Goal: Information Seeking & Learning: Learn about a topic

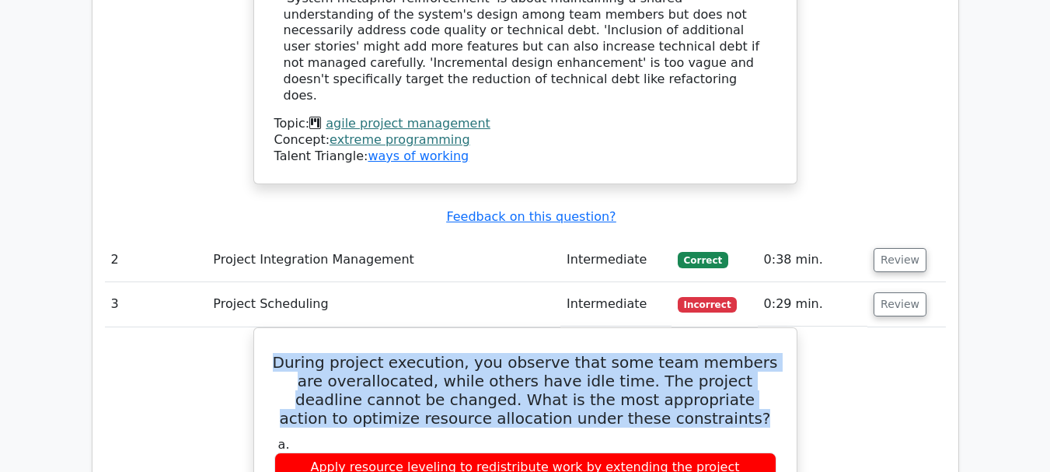
scroll to position [2245, 0]
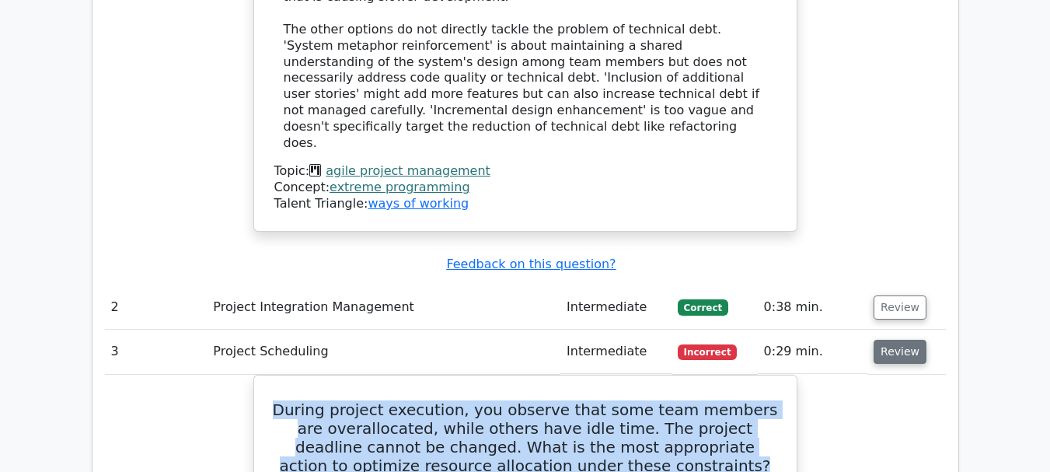
click at [902, 340] on button "Review" at bounding box center [900, 352] width 53 height 24
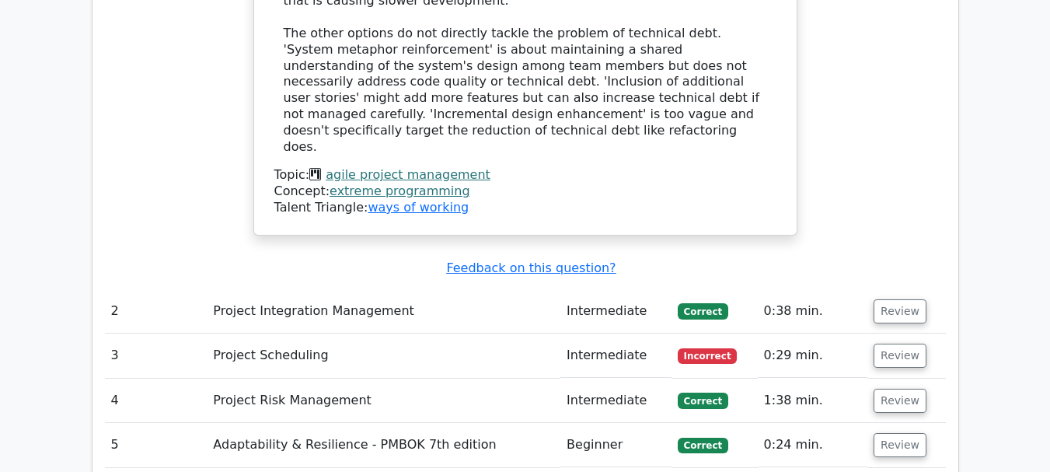
scroll to position [1833, 0]
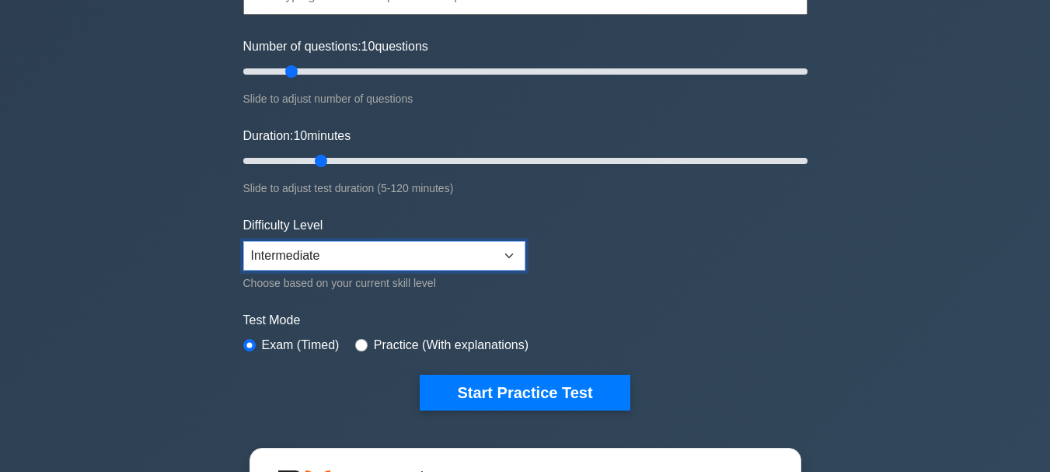
click at [379, 263] on select "Beginner Intermediate Expert" at bounding box center [384, 256] width 282 height 30
select select "beginner"
click at [243, 241] on select "Beginner Intermediate Expert" at bounding box center [384, 256] width 282 height 30
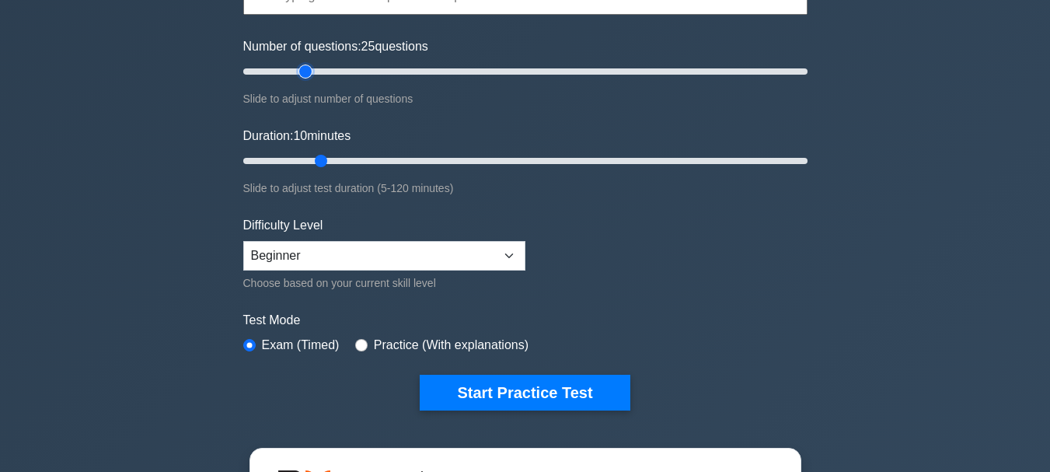
click at [312, 71] on input "Number of questions: 25 questions" at bounding box center [525, 71] width 564 height 19
click at [312, 72] on input "Number of questions: 25 questions" at bounding box center [525, 71] width 564 height 19
type input "30"
click at [317, 70] on input "Number of questions: 30 questions" at bounding box center [525, 71] width 564 height 19
click at [341, 158] on input "Duration: 25 minutes" at bounding box center [525, 161] width 564 height 19
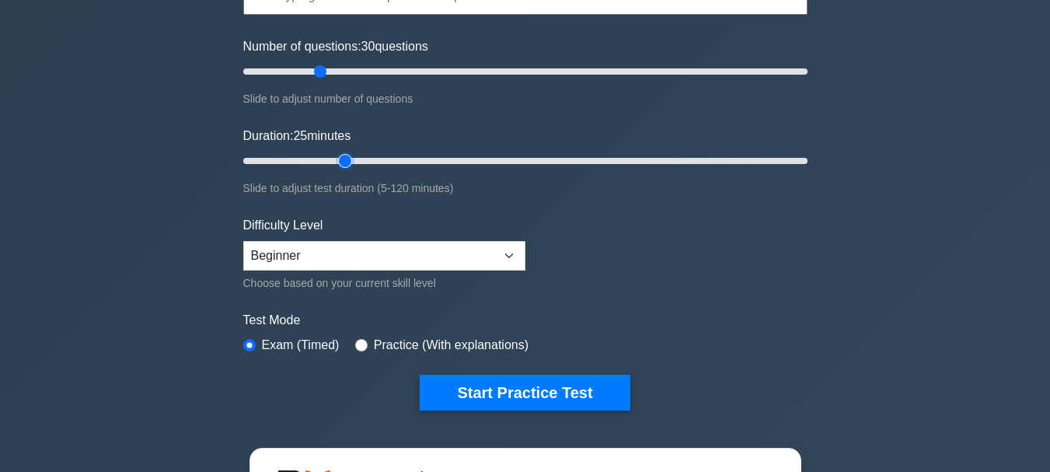
click at [350, 159] on input "Duration: 25 minutes" at bounding box center [525, 161] width 564 height 19
click at [354, 159] on input "Duration: 25 minutes" at bounding box center [525, 161] width 564 height 19
click at [356, 160] on input "Duration: 25 minutes" at bounding box center [525, 161] width 564 height 19
type input "30"
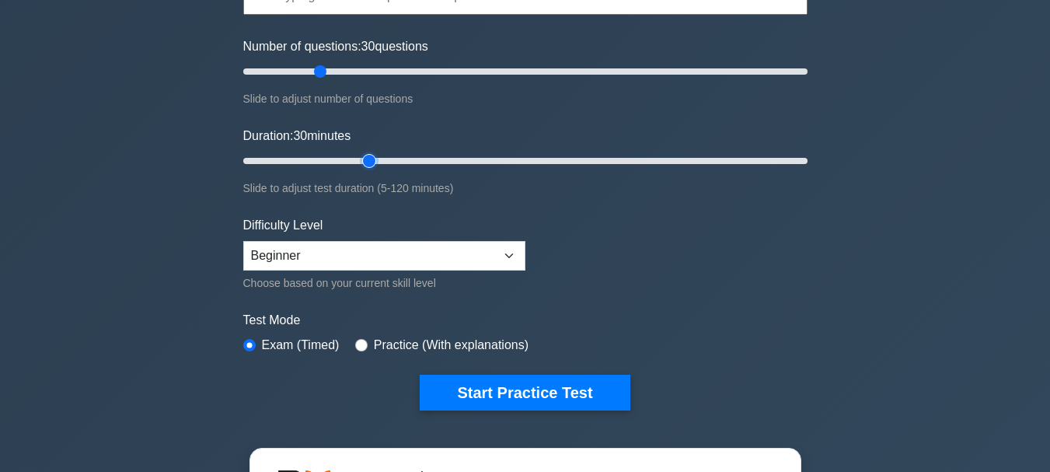
click at [358, 160] on input "Duration: 30 minutes" at bounding box center [525, 161] width 564 height 19
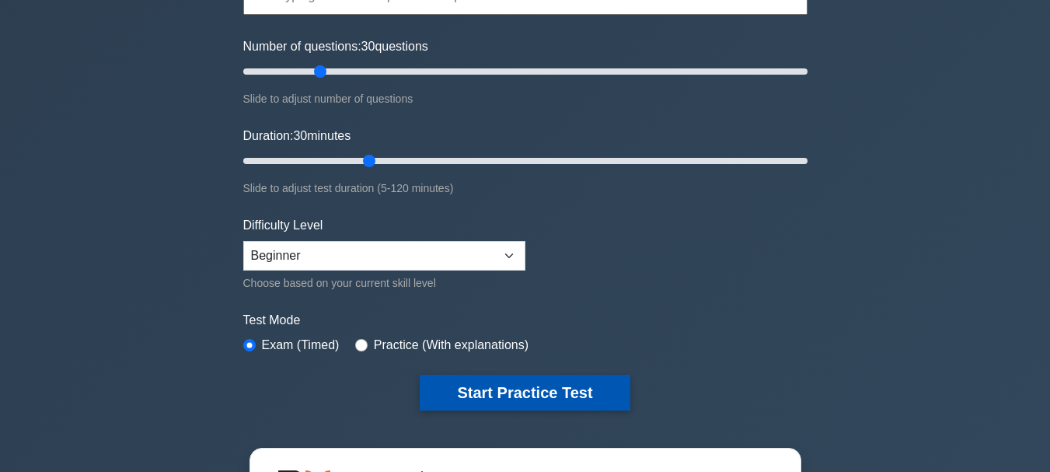
click at [509, 390] on button "Start Practice Test" at bounding box center [525, 393] width 210 height 36
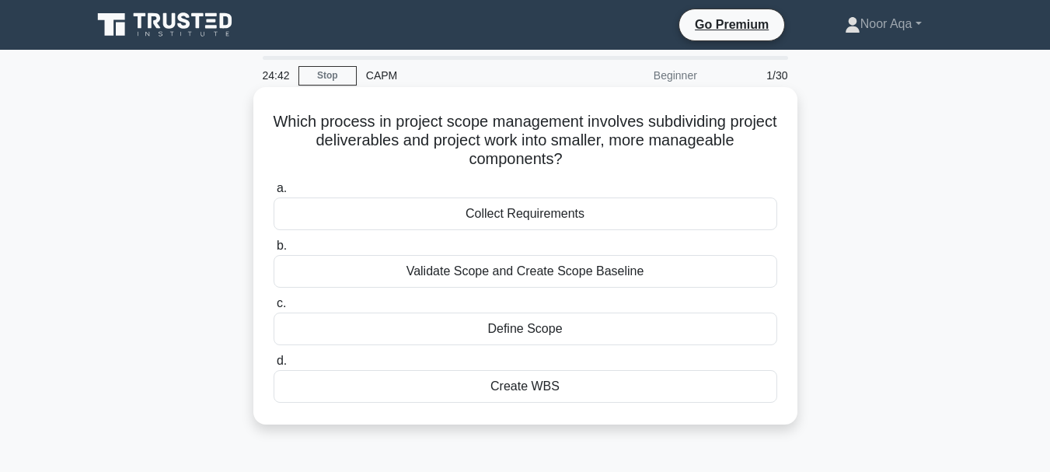
click at [518, 385] on div "Create WBS" at bounding box center [526, 386] width 504 height 33
click at [274, 366] on input "d. Create WBS" at bounding box center [274, 361] width 0 height 10
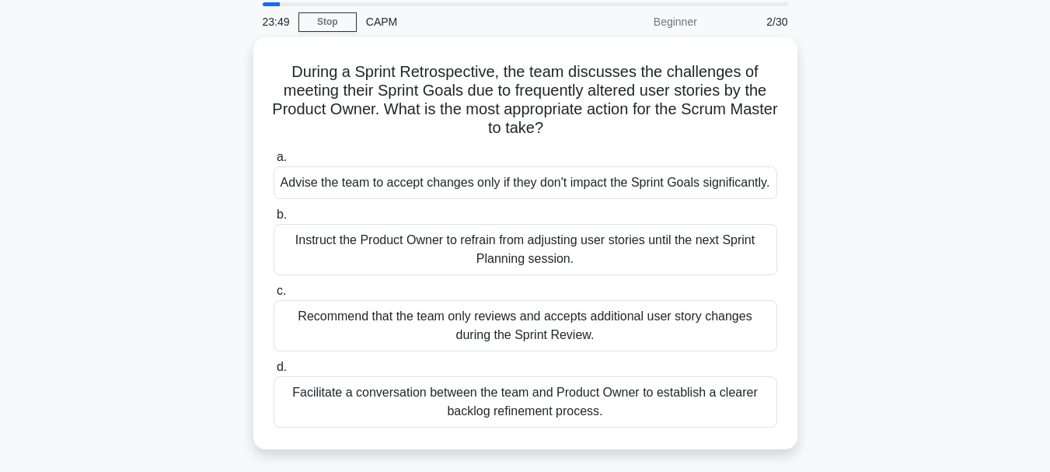
scroll to position [62, 0]
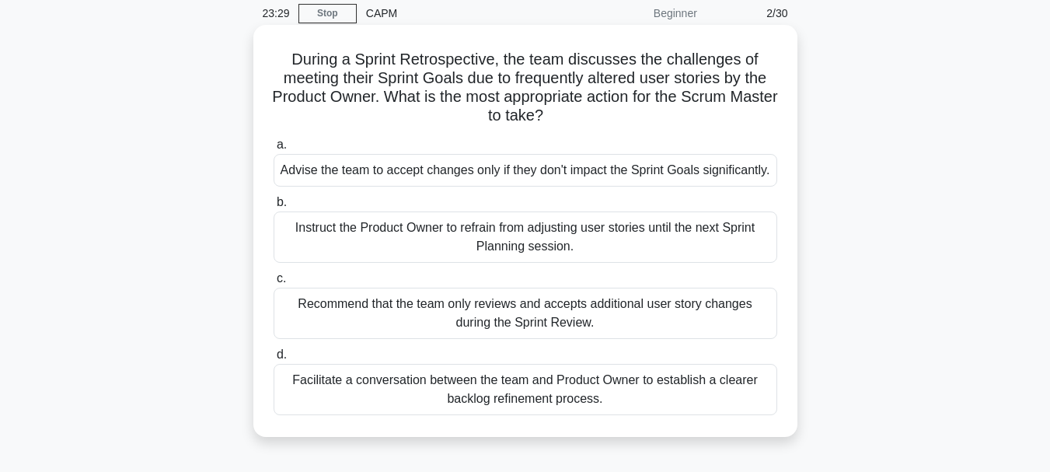
click at [586, 415] on div "Facilitate a conversation between the team and Product Owner to establish a cle…" at bounding box center [526, 389] width 504 height 51
click at [274, 360] on input "d. Facilitate a conversation between the team and Product Owner to establish a …" at bounding box center [274, 355] width 0 height 10
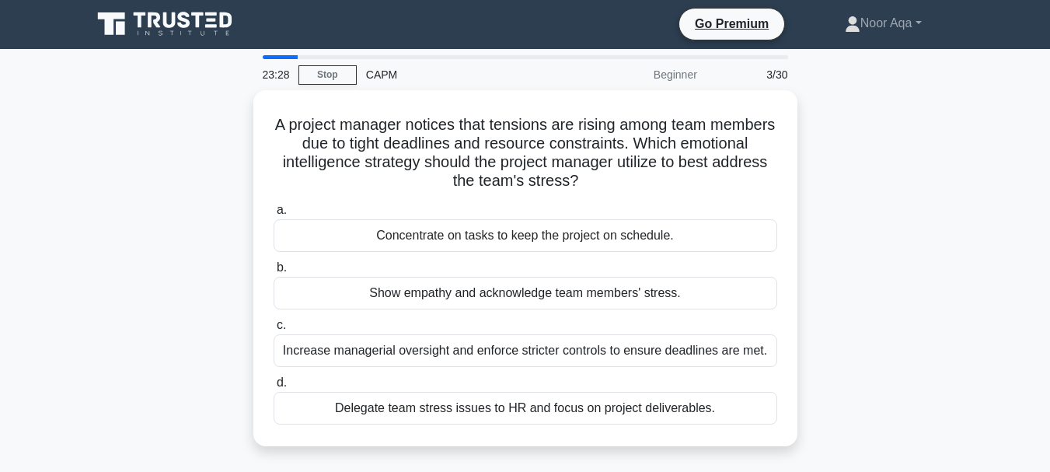
scroll to position [0, 0]
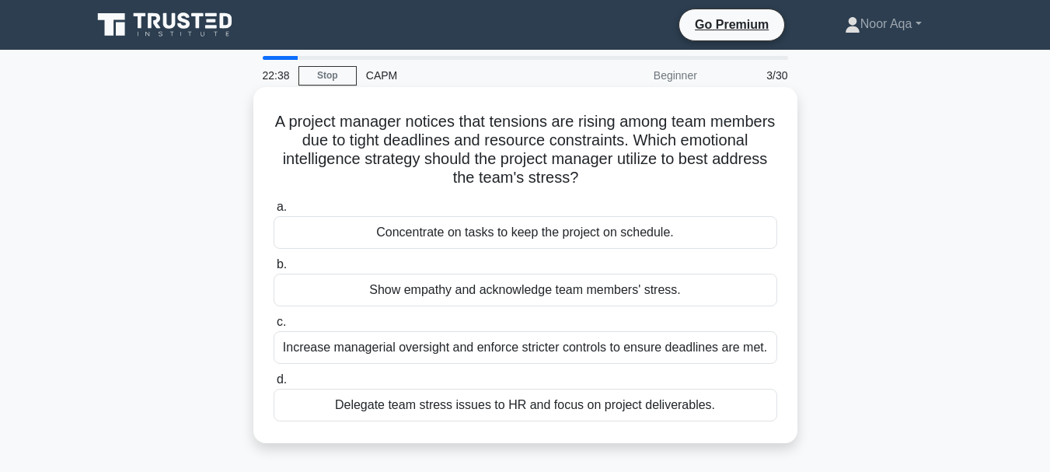
click at [500, 293] on div "Show empathy and acknowledge team members' stress." at bounding box center [526, 290] width 504 height 33
click at [274, 270] on input "b. Show empathy and acknowledge team members' stress." at bounding box center [274, 265] width 0 height 10
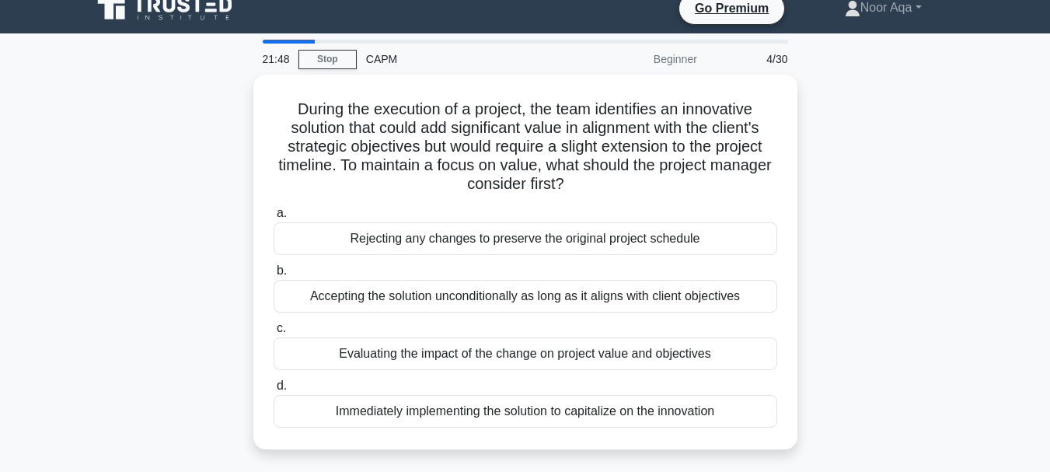
scroll to position [31, 0]
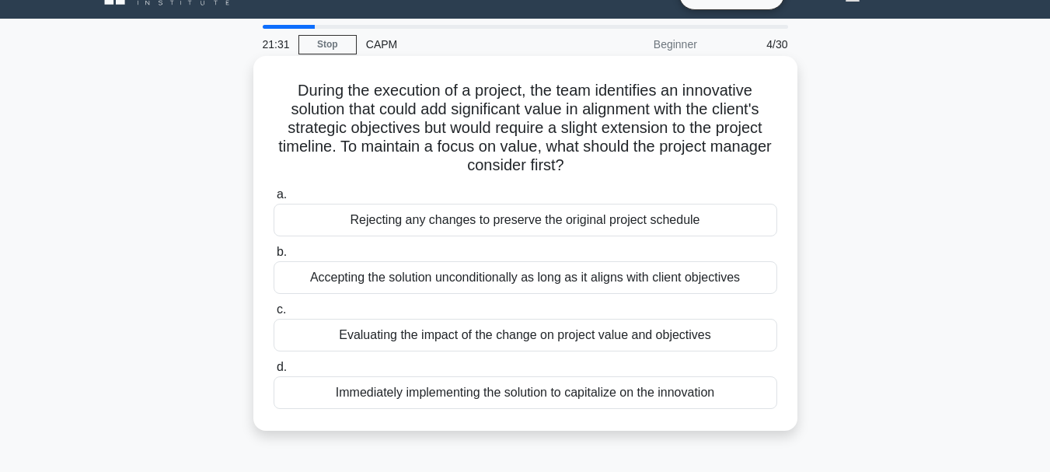
click at [613, 328] on div "Evaluating the impact of the change on project value and objectives" at bounding box center [526, 335] width 504 height 33
click at [274, 315] on input "c. Evaluating the impact of the change on project value and objectives" at bounding box center [274, 310] width 0 height 10
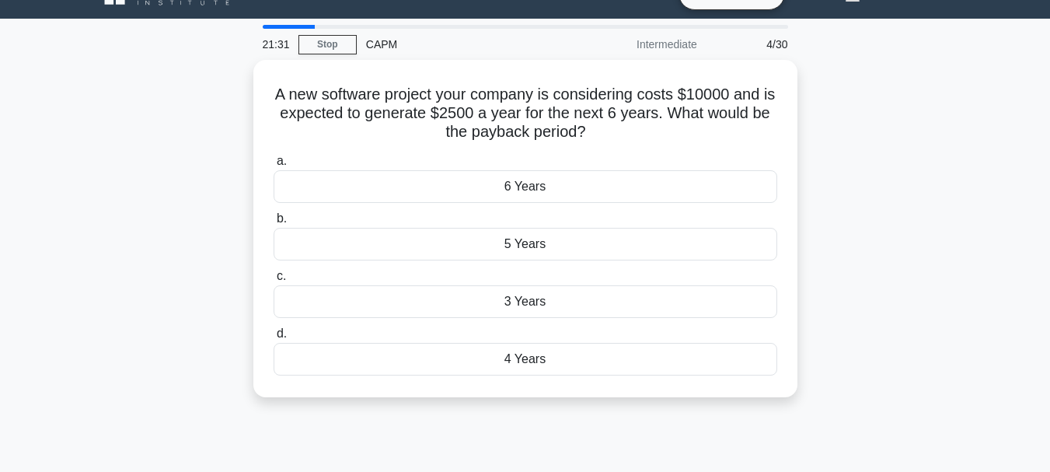
scroll to position [0, 0]
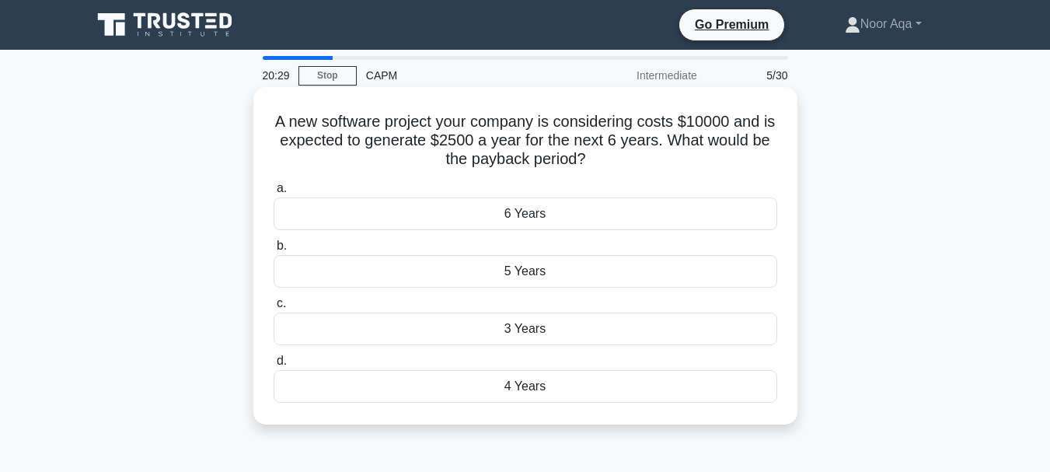
click at [525, 387] on div "4 Years" at bounding box center [526, 386] width 504 height 33
click at [274, 366] on input "d. 4 Years" at bounding box center [274, 361] width 0 height 10
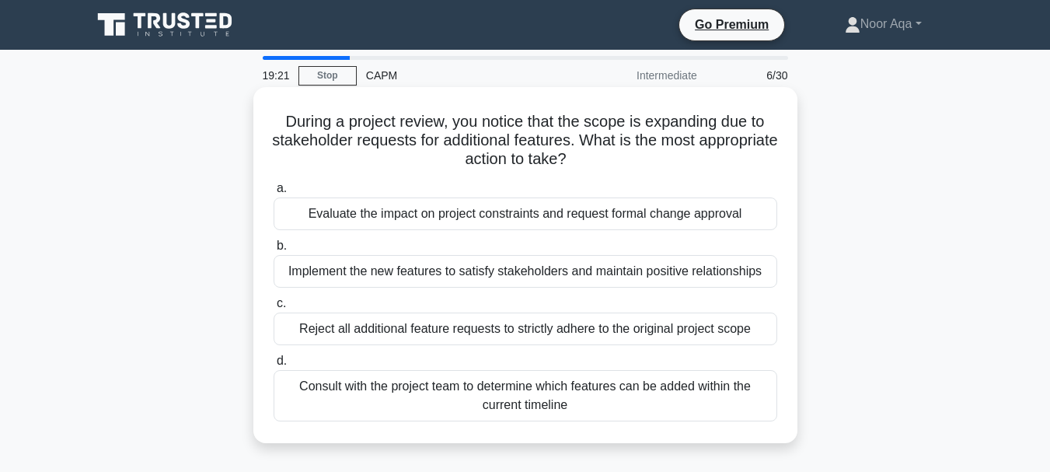
click at [420, 221] on div "Evaluate the impact on project constraints and request formal change approval" at bounding box center [526, 213] width 504 height 33
click at [274, 194] on input "a. Evaluate the impact on project constraints and request formal change approval" at bounding box center [274, 188] width 0 height 10
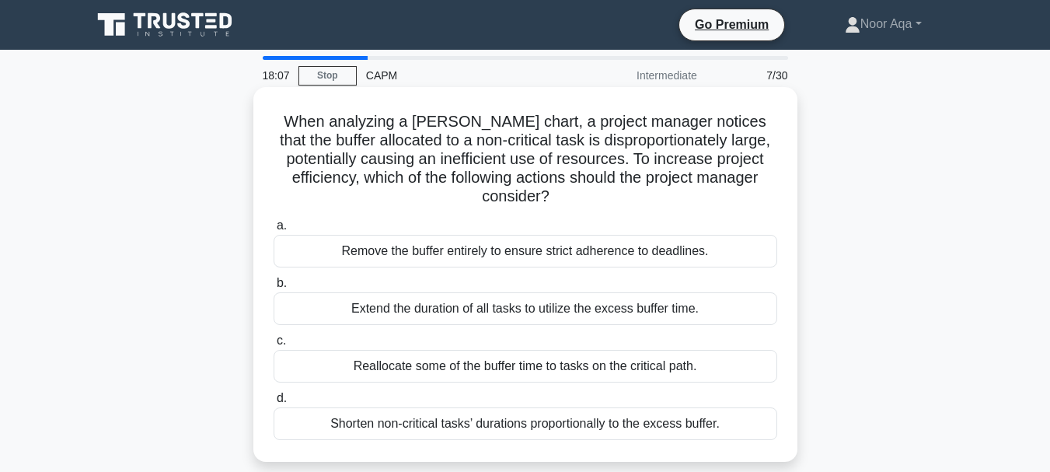
click at [476, 424] on div "Shorten non-critical tasks’ durations proportionally to the excess buffer." at bounding box center [526, 423] width 504 height 33
click at [274, 403] on input "d. Shorten non-critical tasks’ durations proportionally to the excess buffer." at bounding box center [274, 398] width 0 height 10
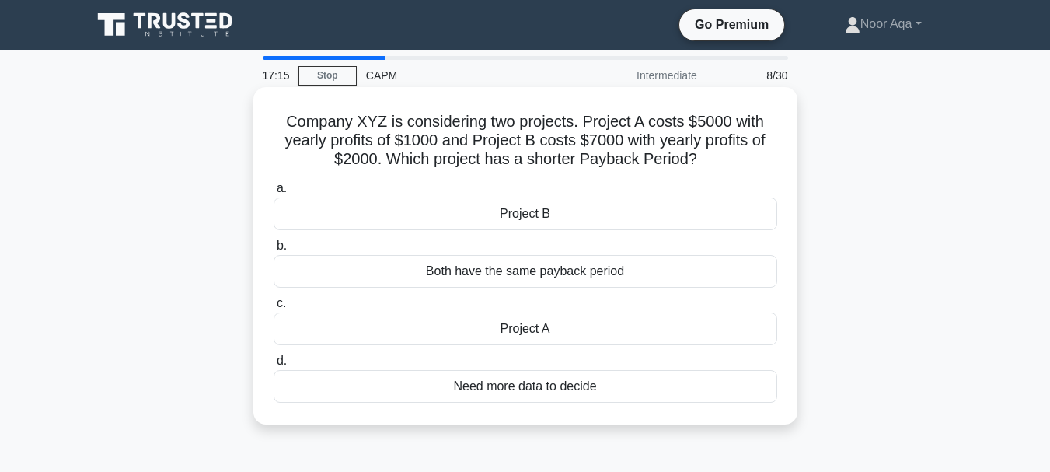
click at [536, 222] on div "Project B" at bounding box center [526, 213] width 504 height 33
click at [274, 194] on input "a. Project B" at bounding box center [274, 188] width 0 height 10
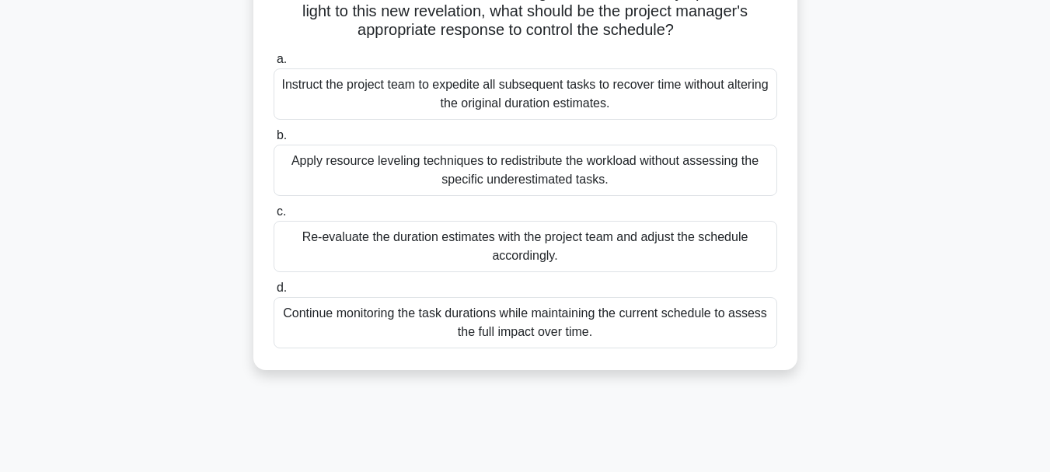
scroll to position [155, 0]
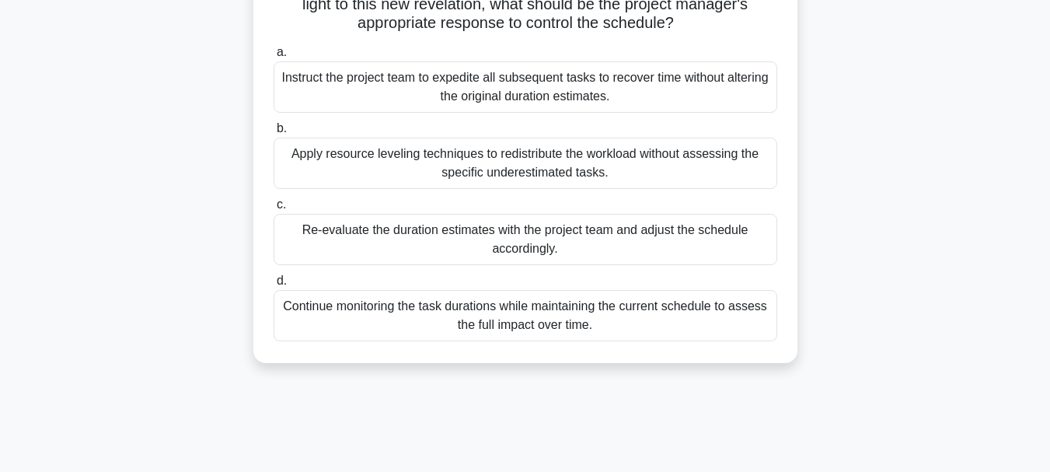
click at [531, 235] on div "Re-evaluate the duration estimates with the project team and adjust the schedul…" at bounding box center [526, 239] width 504 height 51
click at [274, 210] on input "c. Re-evaluate the duration estimates with the project team and adjust the sche…" at bounding box center [274, 205] width 0 height 10
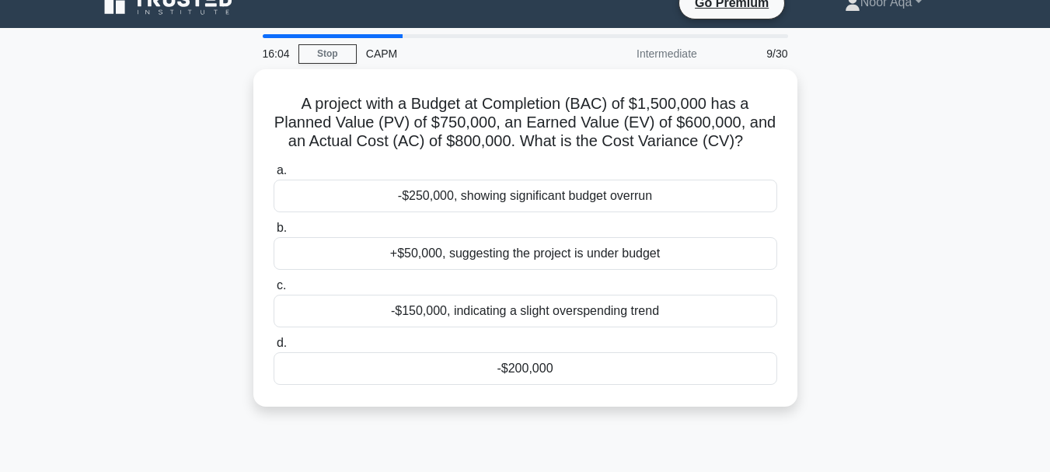
scroll to position [0, 0]
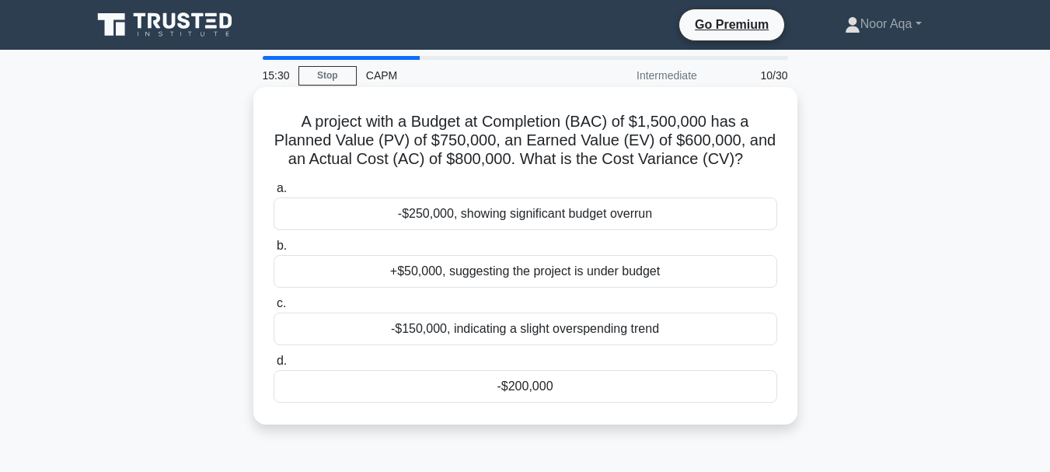
click at [528, 392] on div "-$200,000" at bounding box center [526, 386] width 504 height 33
click at [274, 366] on input "d. -$200,000" at bounding box center [274, 361] width 0 height 10
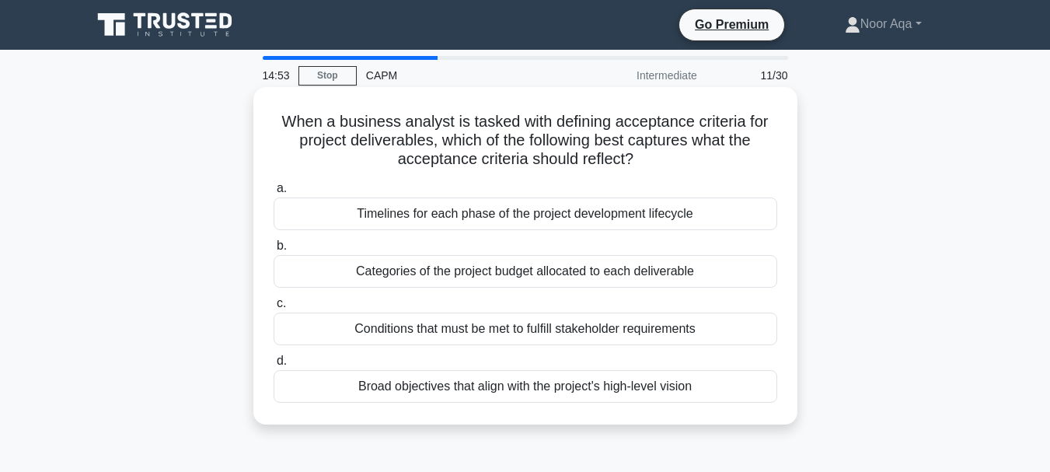
click at [508, 340] on div "Conditions that must be met to fulfill stakeholder requirements" at bounding box center [526, 328] width 504 height 33
click at [274, 309] on input "c. Conditions that must be met to fulfill stakeholder requirements" at bounding box center [274, 303] width 0 height 10
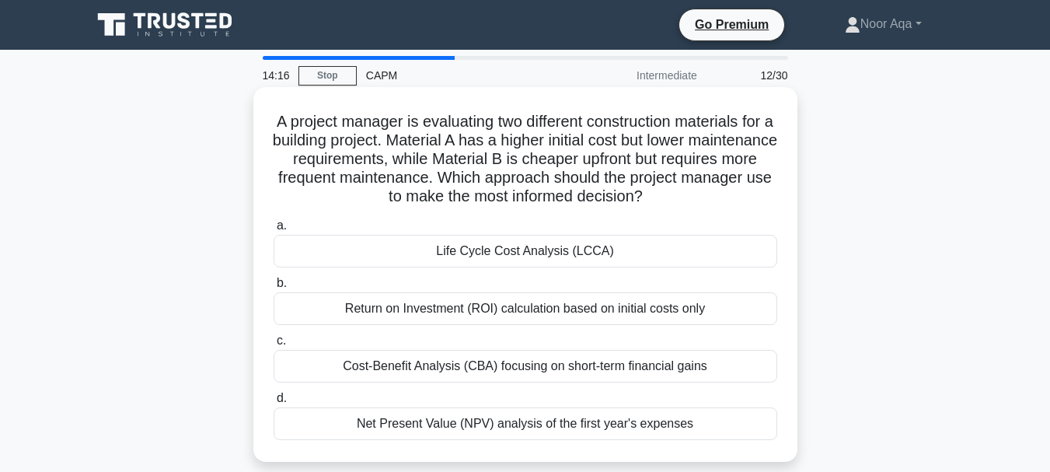
click at [524, 256] on div "Life Cycle Cost Analysis (LCCA)" at bounding box center [526, 251] width 504 height 33
click at [274, 231] on input "a. Life Cycle Cost Analysis (LCCA)" at bounding box center [274, 226] width 0 height 10
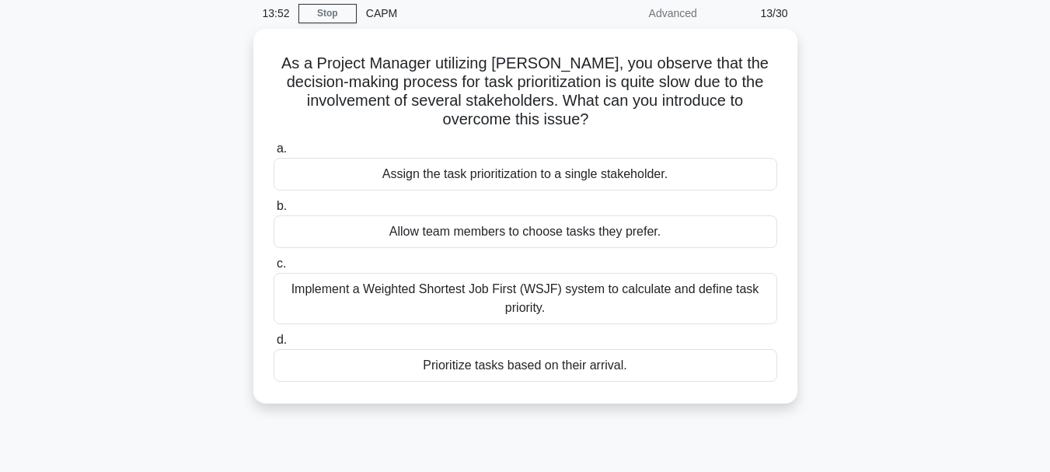
scroll to position [93, 0]
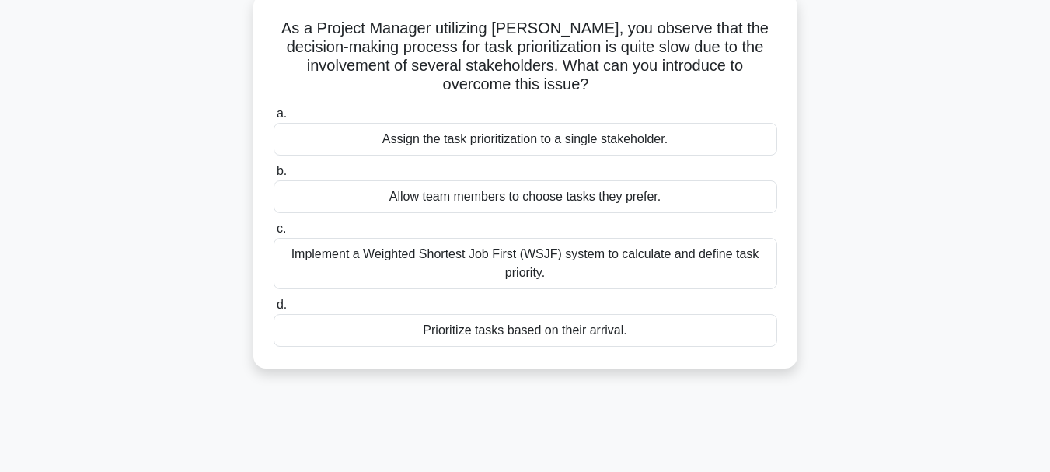
click at [578, 265] on div "Implement a Weighted Shortest Job First (WSJF) system to calculate and define t…" at bounding box center [526, 263] width 504 height 51
click at [274, 234] on input "c. Implement a Weighted Shortest Job First (WSJF) system to calculate and defin…" at bounding box center [274, 229] width 0 height 10
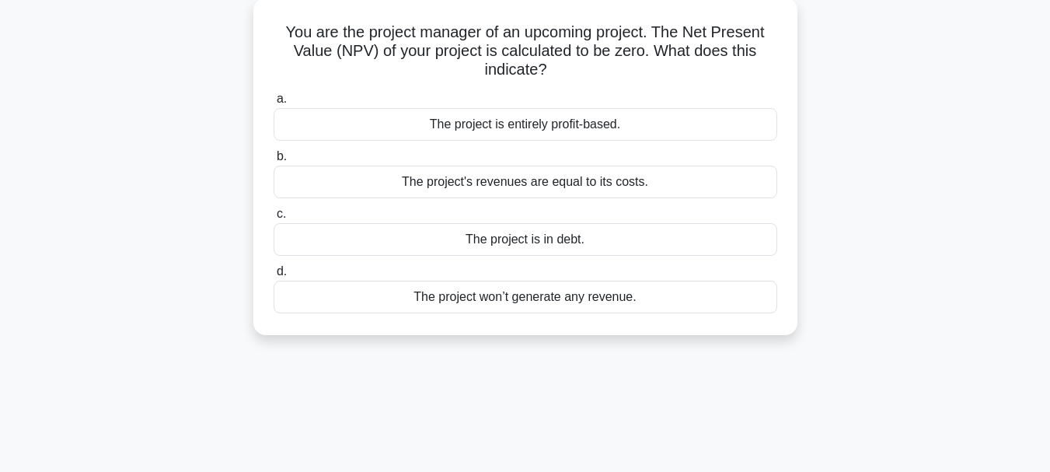
scroll to position [0, 0]
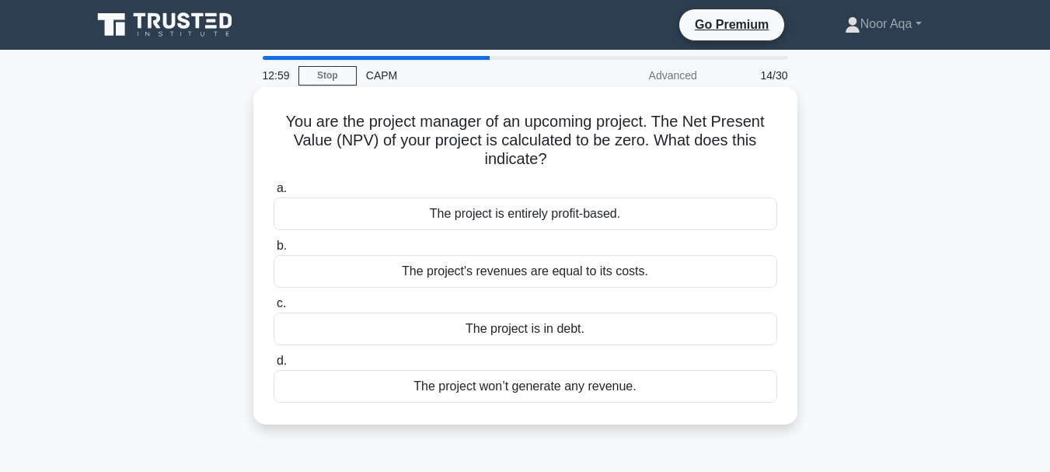
click at [507, 385] on div "The project won’t generate any revenue." at bounding box center [526, 386] width 504 height 33
click at [274, 366] on input "d. The project won’t generate any revenue." at bounding box center [274, 361] width 0 height 10
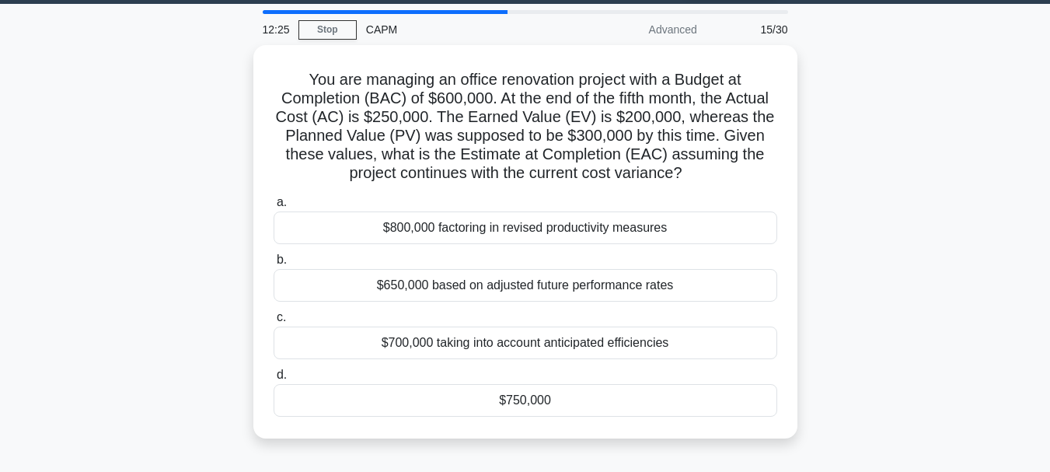
scroll to position [61, 0]
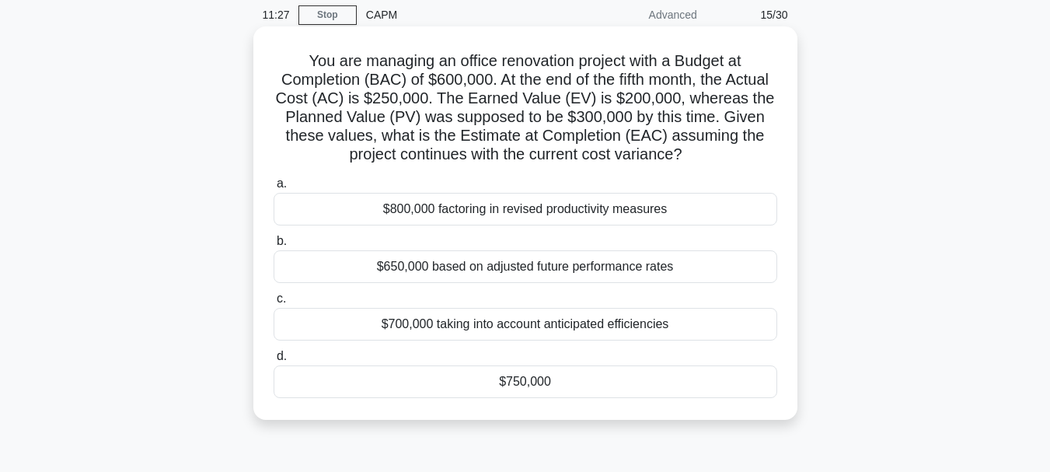
click at [519, 384] on div "$750,000" at bounding box center [526, 381] width 504 height 33
click at [274, 361] on input "d. $750,000" at bounding box center [274, 356] width 0 height 10
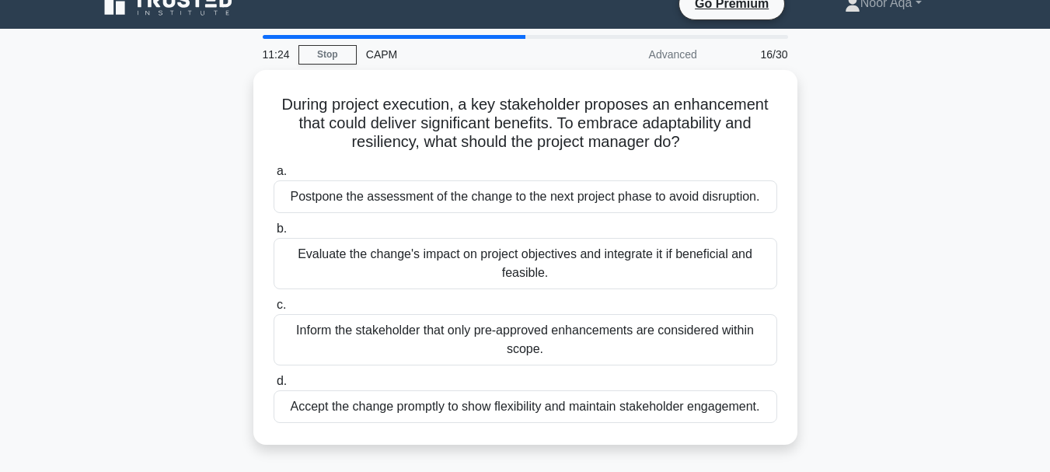
scroll to position [31, 0]
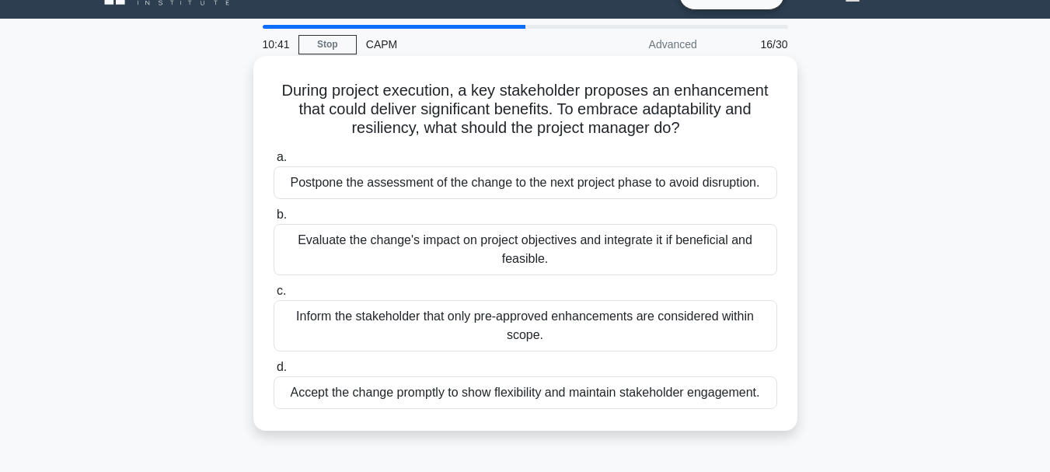
click at [498, 260] on div "Evaluate the change's impact on project objectives and integrate it if benefici…" at bounding box center [526, 249] width 504 height 51
click at [274, 220] on input "b. Evaluate the change's impact on project objectives and integrate it if benef…" at bounding box center [274, 215] width 0 height 10
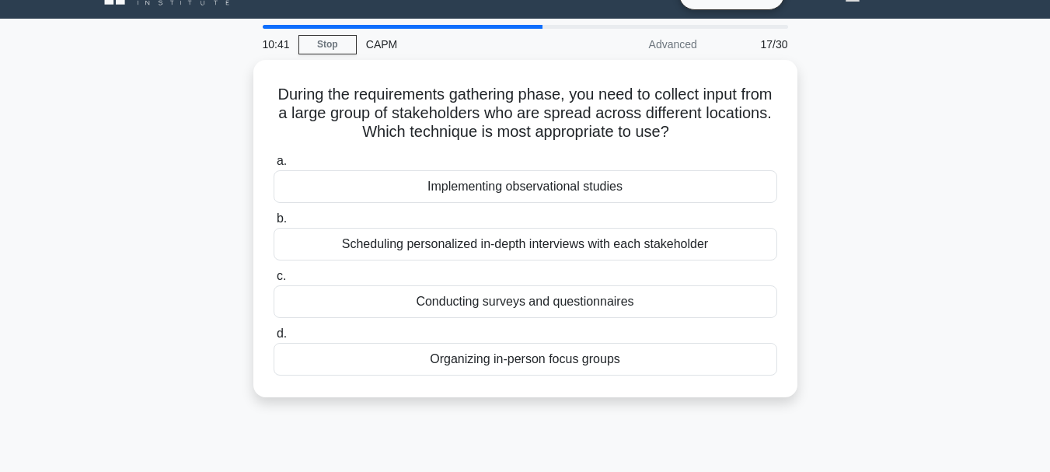
scroll to position [0, 0]
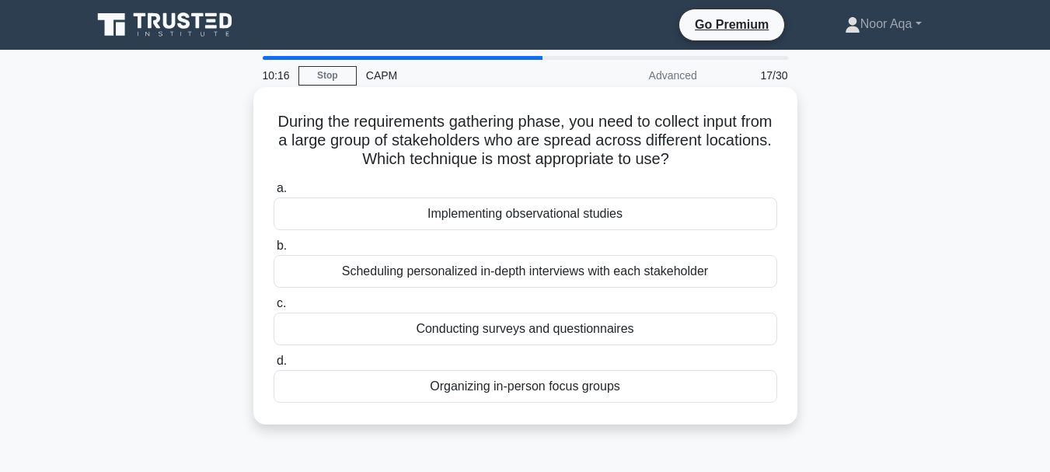
click at [548, 333] on div "Conducting surveys and questionnaires" at bounding box center [526, 328] width 504 height 33
click at [274, 309] on input "c. Conducting surveys and questionnaires" at bounding box center [274, 303] width 0 height 10
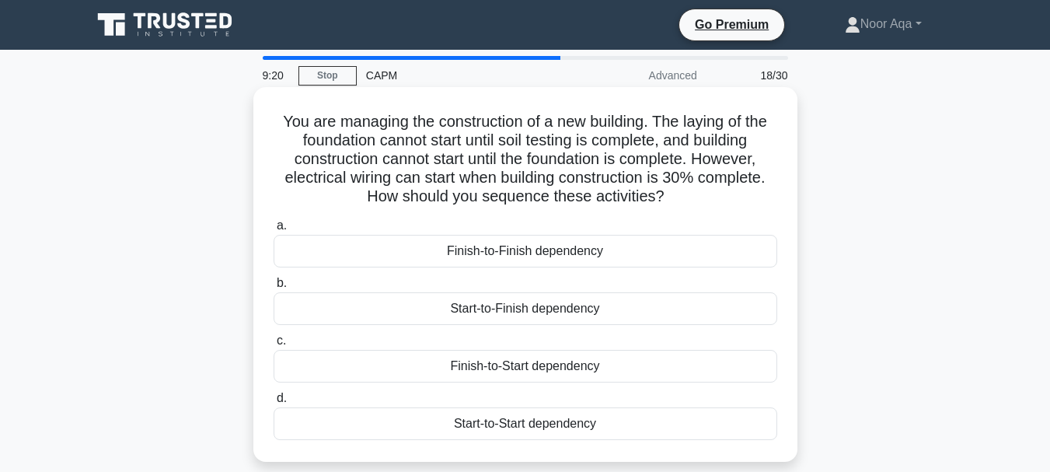
click at [525, 361] on div "Finish-to-Start dependency" at bounding box center [526, 366] width 504 height 33
click at [274, 346] on input "c. Finish-to-Start dependency" at bounding box center [274, 341] width 0 height 10
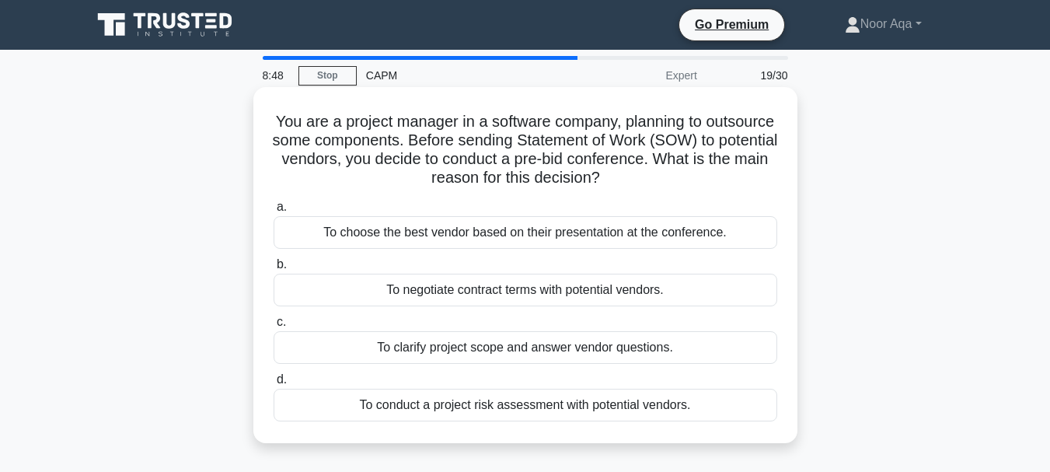
click at [488, 347] on div "To clarify project scope and answer vendor questions." at bounding box center [526, 347] width 504 height 33
click at [274, 327] on input "c. To clarify project scope and answer vendor questions." at bounding box center [274, 322] width 0 height 10
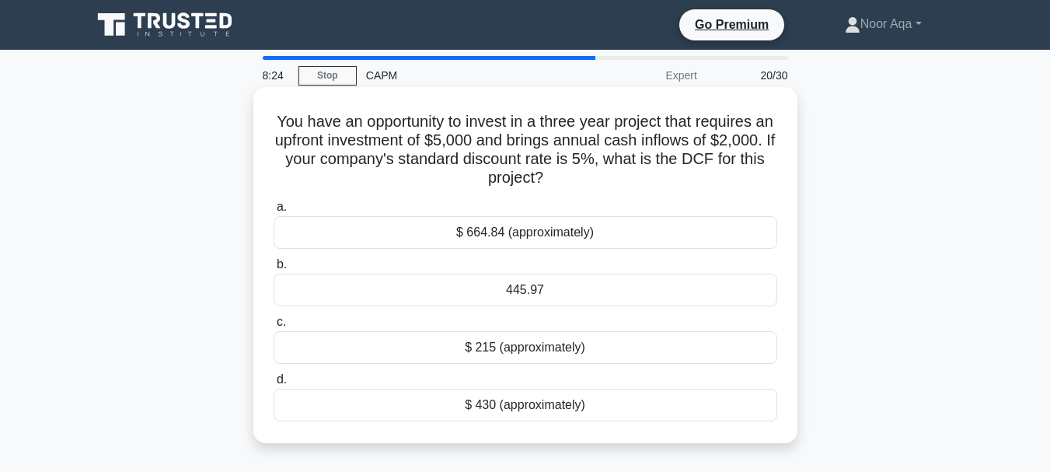
click at [518, 296] on div "445.97" at bounding box center [526, 290] width 504 height 33
click at [274, 270] on input "b. 445.97" at bounding box center [274, 265] width 0 height 10
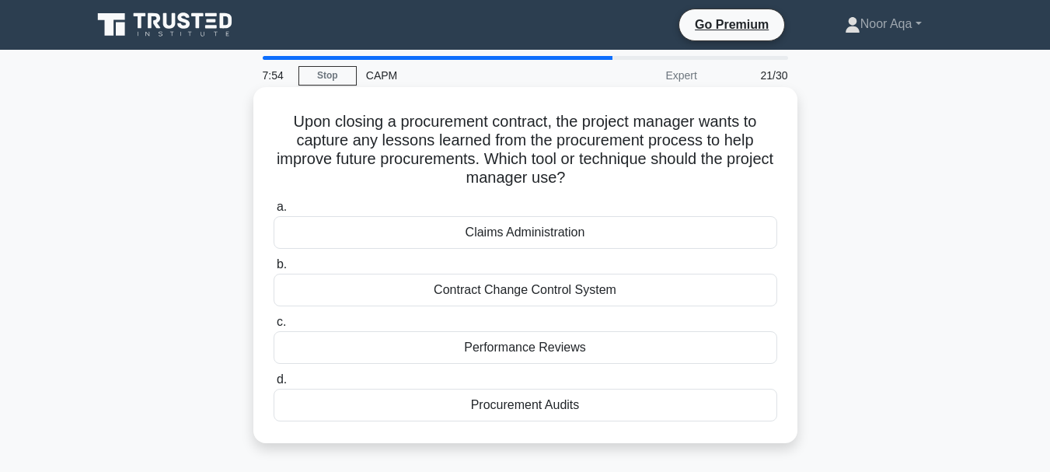
click at [521, 347] on div "Performance Reviews" at bounding box center [526, 347] width 504 height 33
click at [274, 327] on input "c. Performance Reviews" at bounding box center [274, 322] width 0 height 10
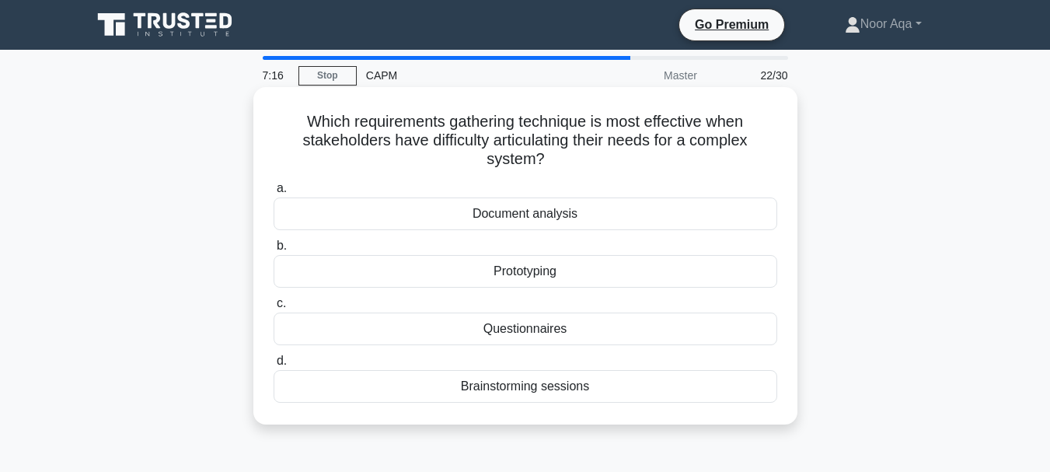
click at [508, 216] on div "Document analysis" at bounding box center [526, 213] width 504 height 33
click at [274, 194] on input "a. Document analysis" at bounding box center [274, 188] width 0 height 10
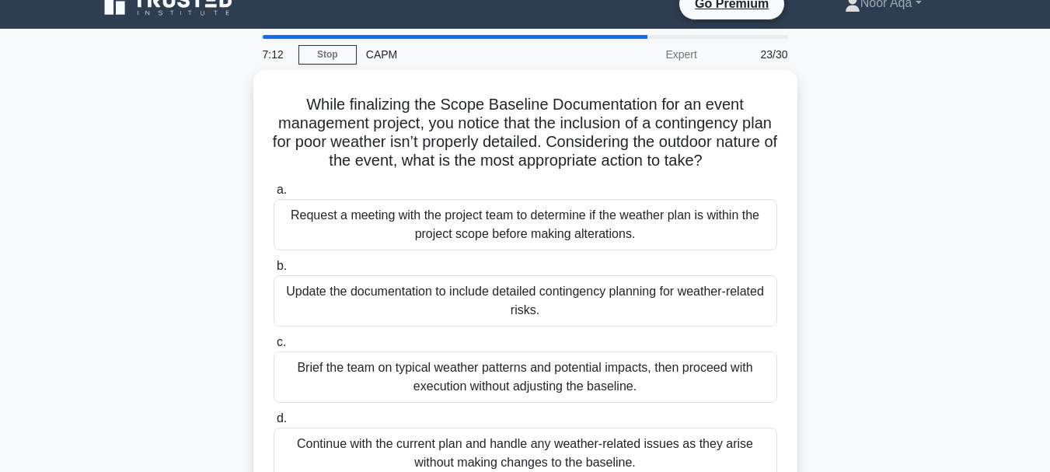
scroll to position [31, 0]
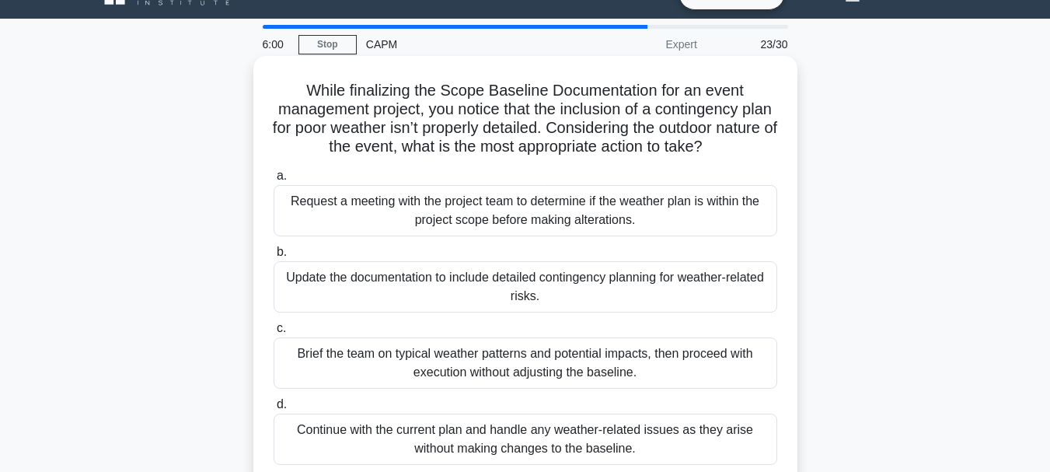
click at [493, 288] on div "Update the documentation to include detailed contingency planning for weather-r…" at bounding box center [526, 286] width 504 height 51
click at [274, 257] on input "b. Update the documentation to include detailed contingency planning for weathe…" at bounding box center [274, 252] width 0 height 10
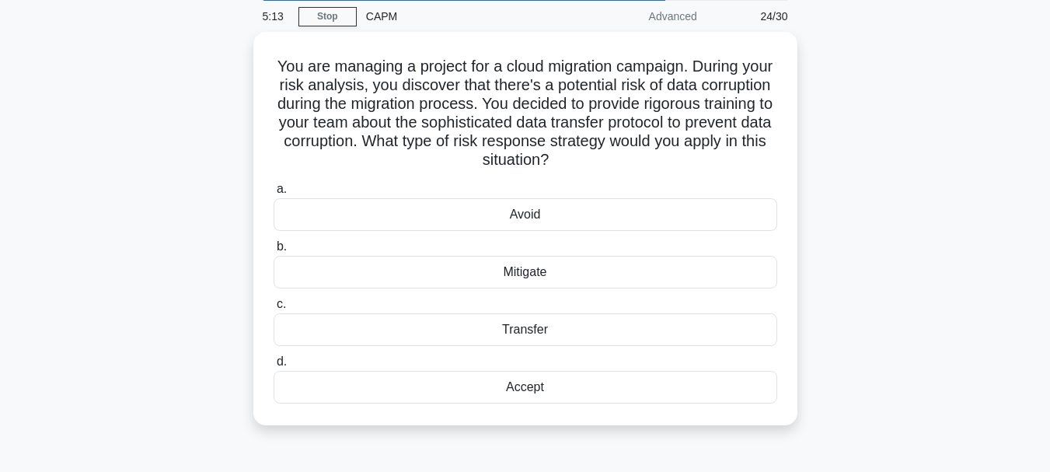
scroll to position [61, 0]
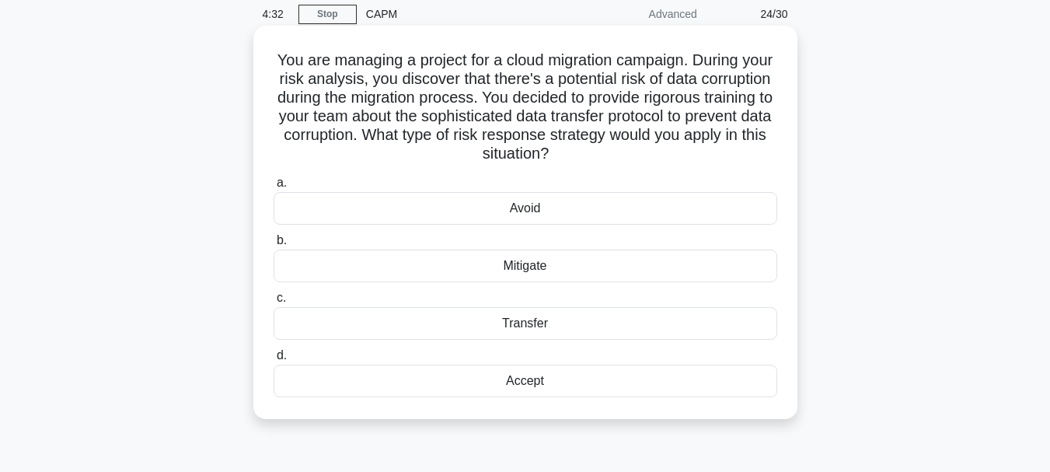
click at [529, 267] on div "Mitigate" at bounding box center [526, 265] width 504 height 33
click at [274, 246] on input "b. Mitigate" at bounding box center [274, 240] width 0 height 10
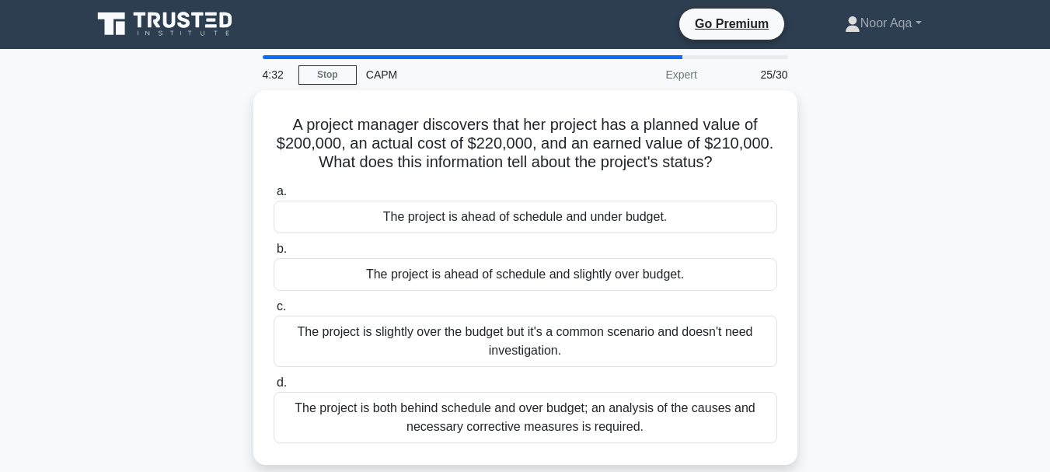
scroll to position [0, 0]
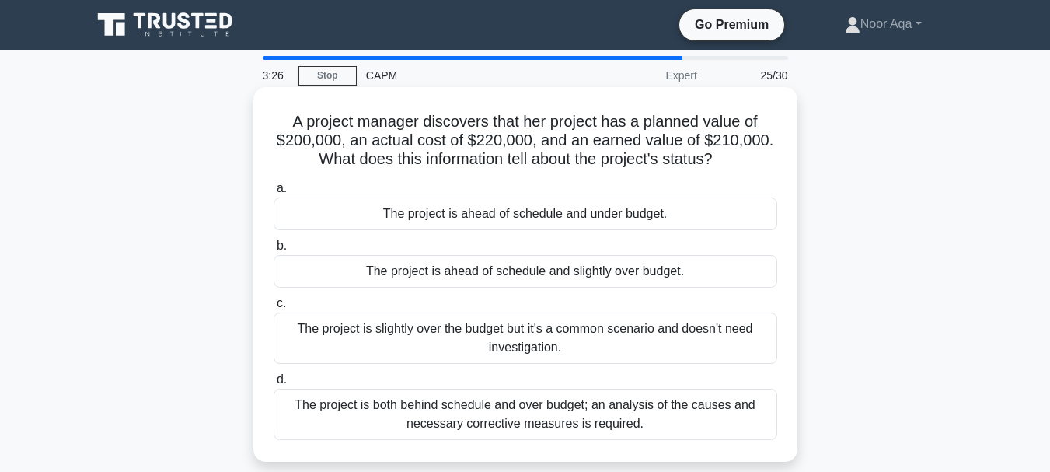
click at [535, 215] on div "The project is ahead of schedule and under budget." at bounding box center [526, 213] width 504 height 33
click at [274, 194] on input "a. The project is ahead of schedule and under budget." at bounding box center [274, 188] width 0 height 10
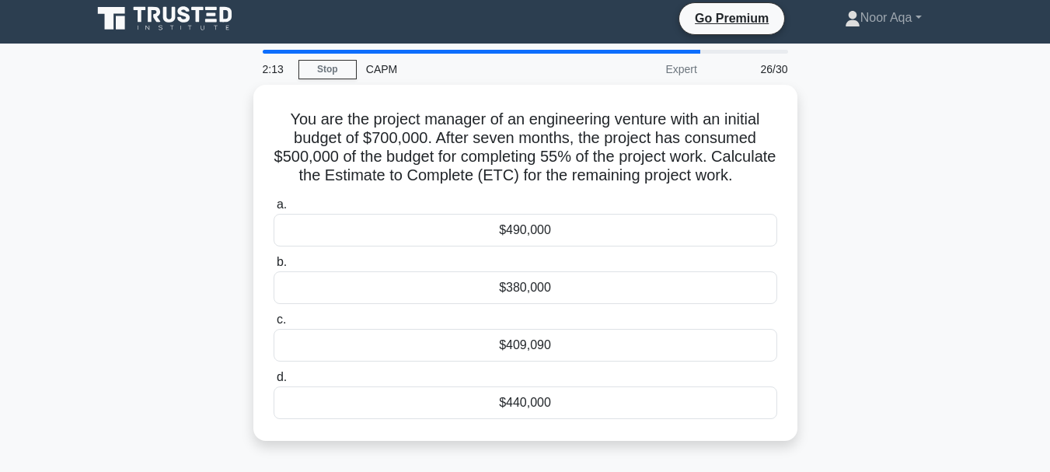
scroll to position [5, 0]
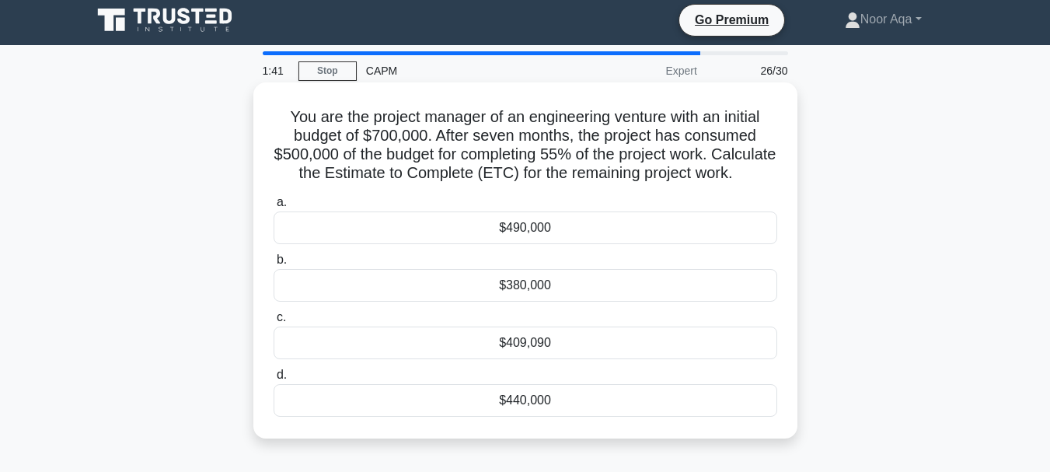
click at [525, 358] on div "$409,090" at bounding box center [526, 342] width 504 height 33
click at [274, 323] on input "c. $409,090" at bounding box center [274, 317] width 0 height 10
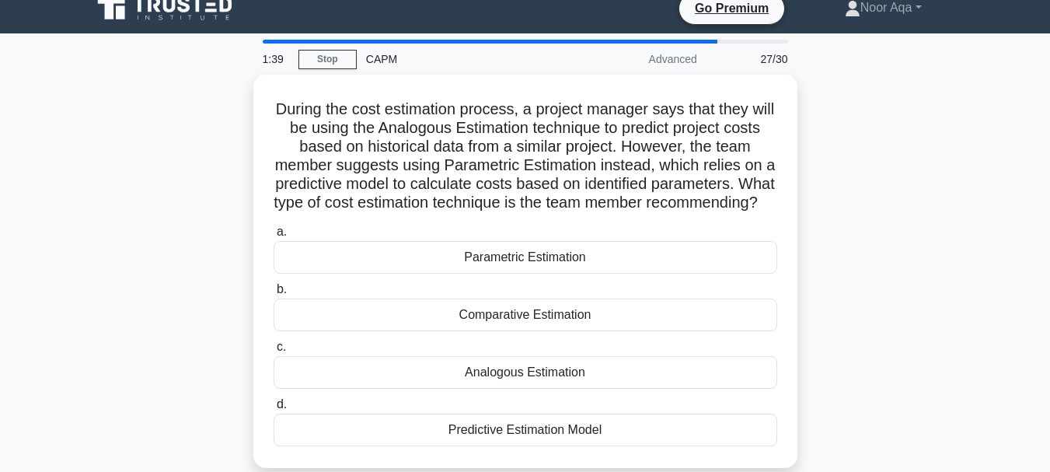
scroll to position [31, 0]
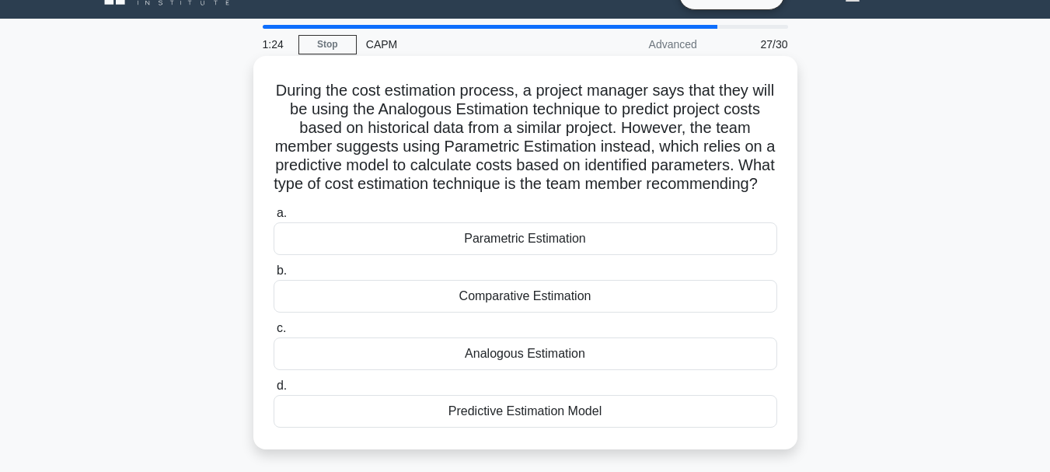
click at [507, 370] on div "Analogous Estimation" at bounding box center [526, 353] width 504 height 33
click at [274, 333] on input "c. Analogous Estimation" at bounding box center [274, 328] width 0 height 10
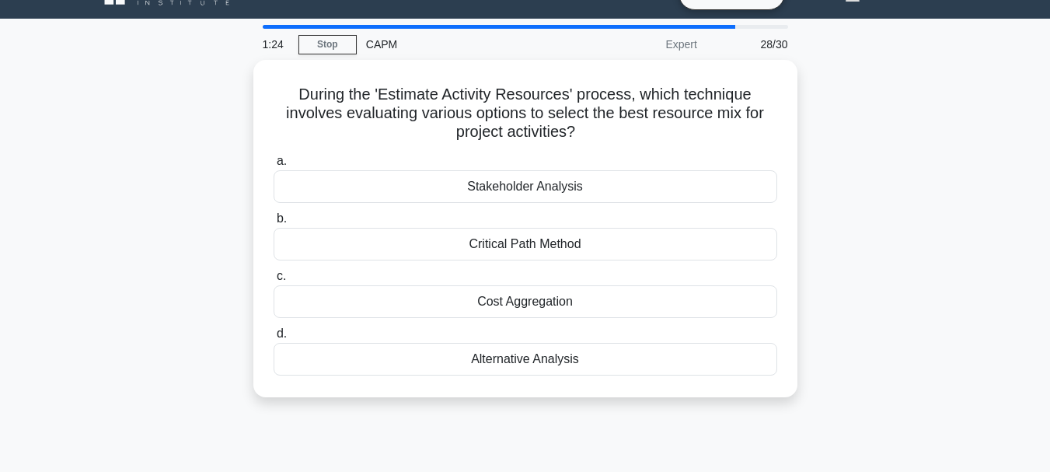
scroll to position [0, 0]
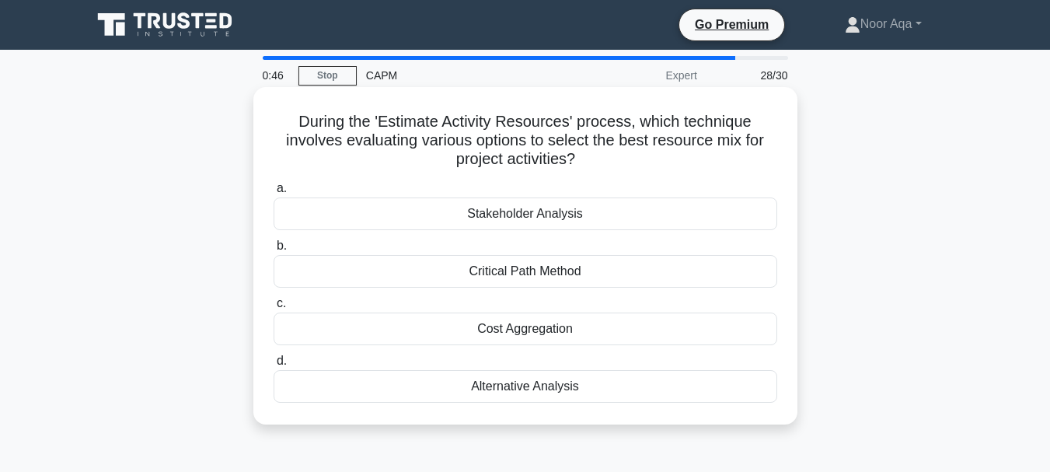
click at [527, 386] on div "Alternative Analysis" at bounding box center [526, 386] width 504 height 33
click at [274, 366] on input "d. Alternative Analysis" at bounding box center [274, 361] width 0 height 10
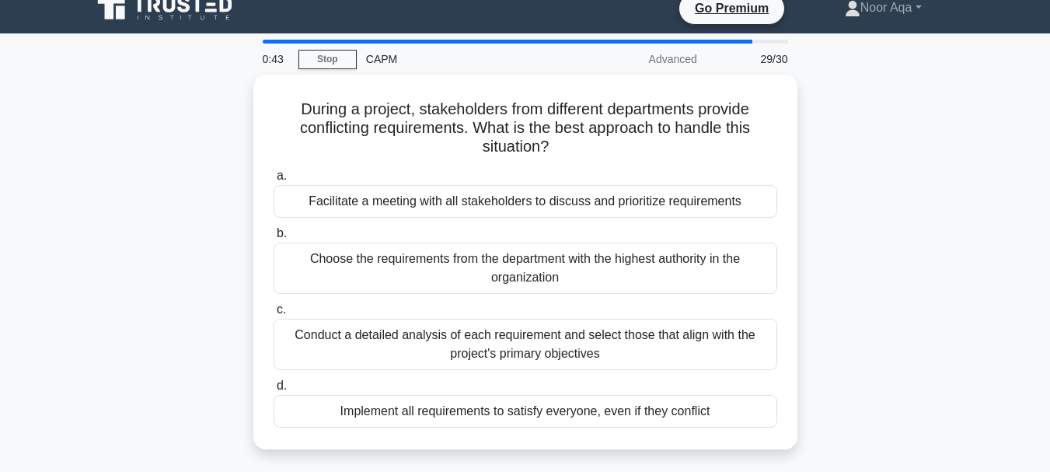
scroll to position [31, 0]
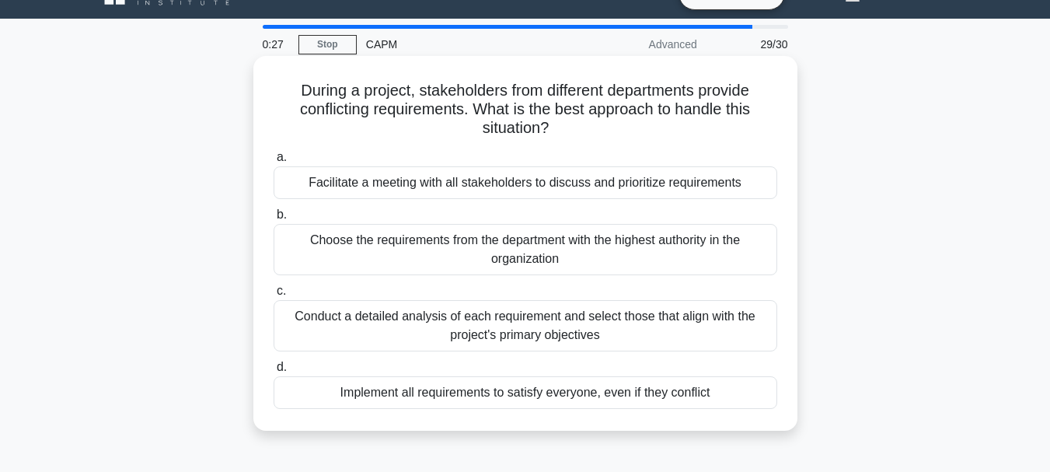
click at [443, 185] on div "Facilitate a meeting with all stakeholders to discuss and prioritize requiremen…" at bounding box center [526, 182] width 504 height 33
click at [274, 162] on input "a. Facilitate a meeting with all stakeholders to discuss and prioritize require…" at bounding box center [274, 157] width 0 height 10
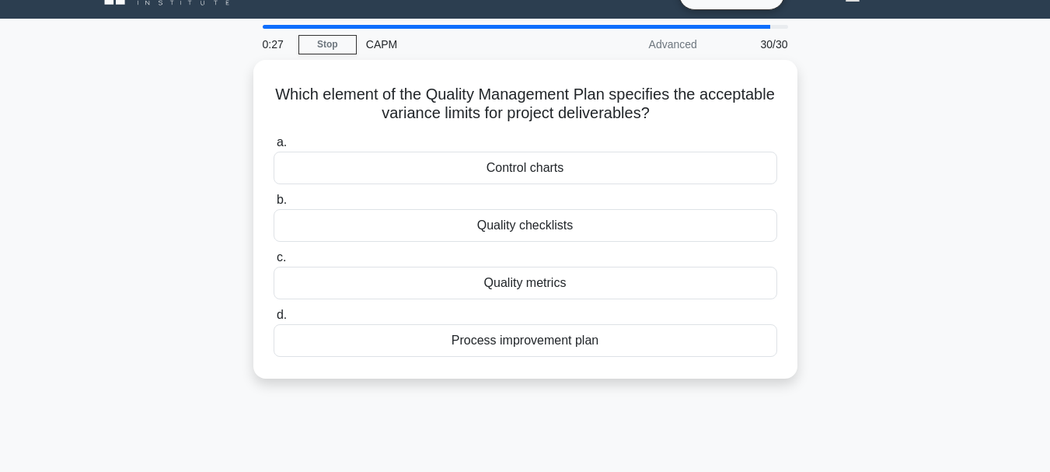
scroll to position [0, 0]
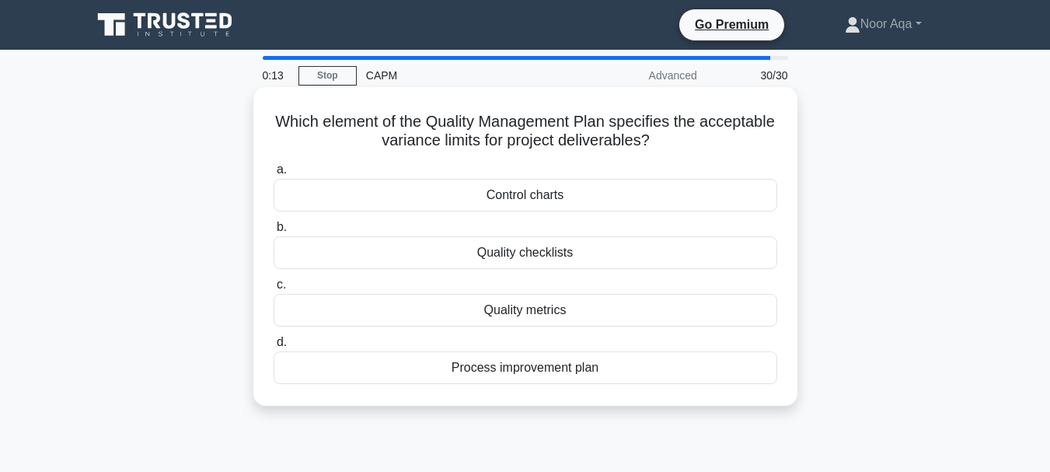
click at [534, 312] on div "Quality metrics" at bounding box center [526, 310] width 504 height 33
click at [274, 290] on input "c. Quality metrics" at bounding box center [274, 285] width 0 height 10
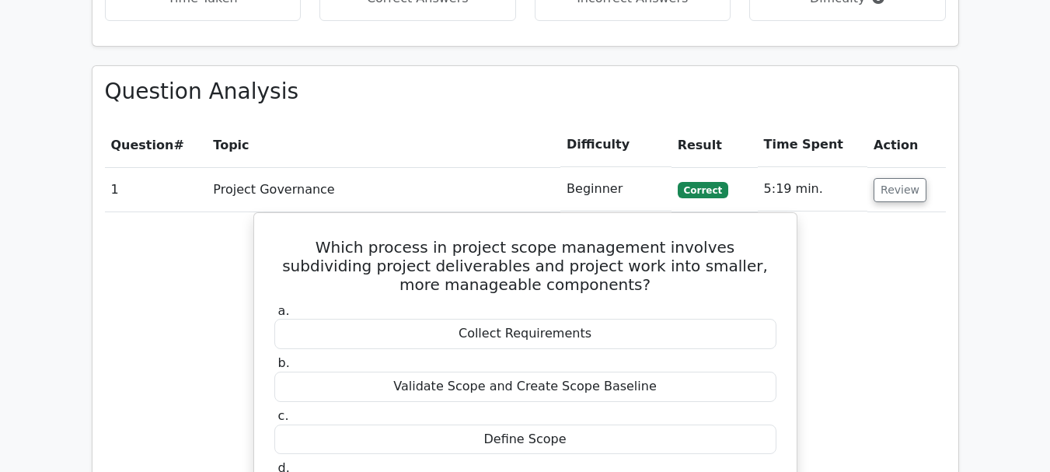
scroll to position [1713, 0]
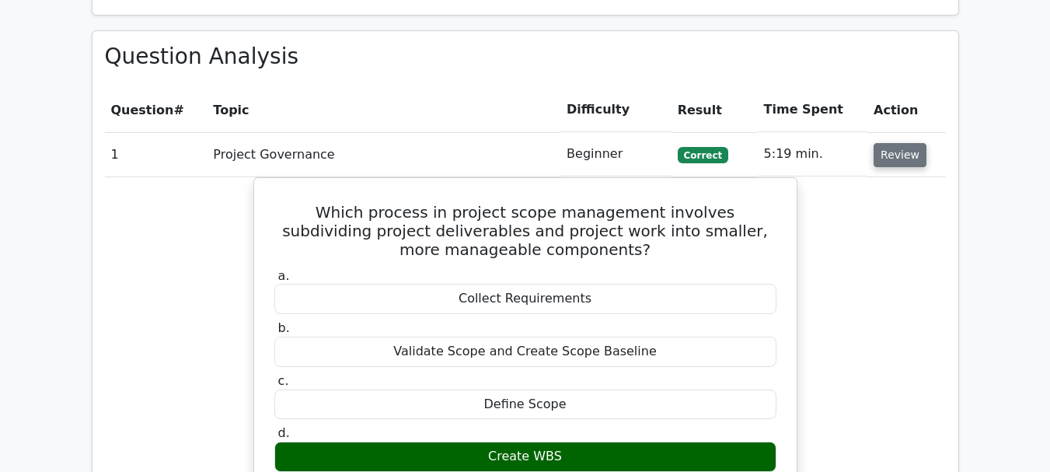
click at [901, 143] on button "Review" at bounding box center [900, 155] width 53 height 24
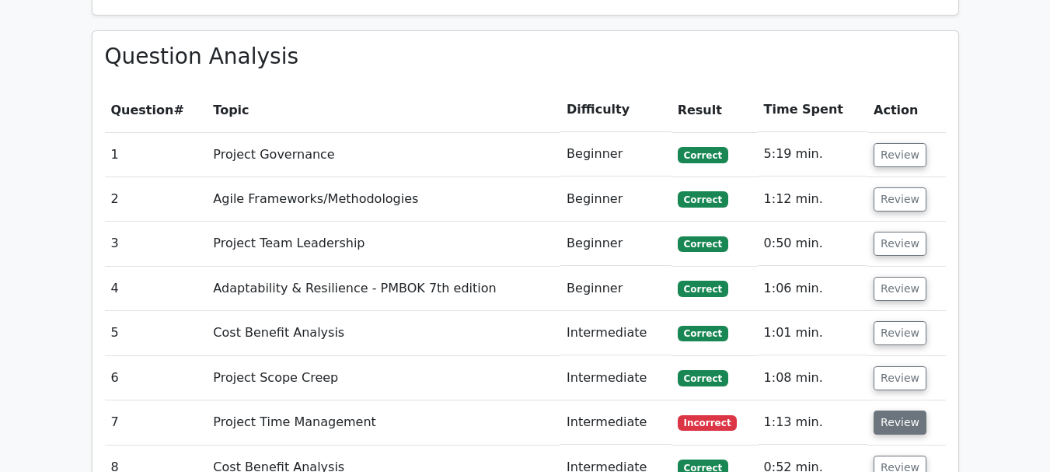
click at [884, 410] on button "Review" at bounding box center [900, 422] width 53 height 24
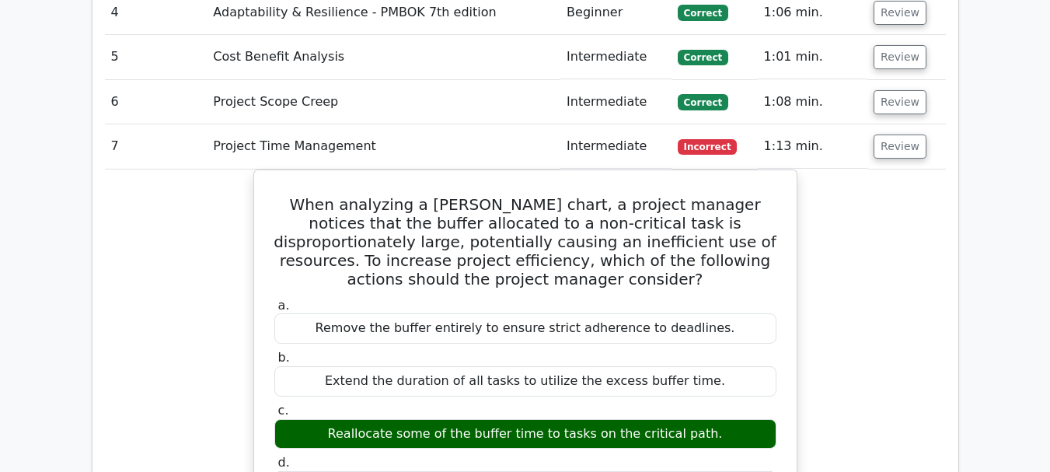
scroll to position [2024, 0]
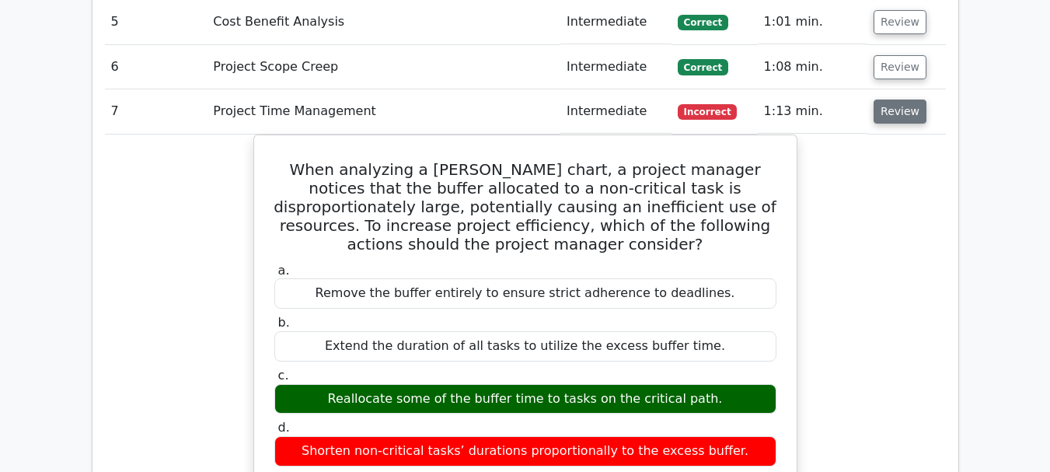
click at [893, 99] on button "Review" at bounding box center [900, 111] width 53 height 24
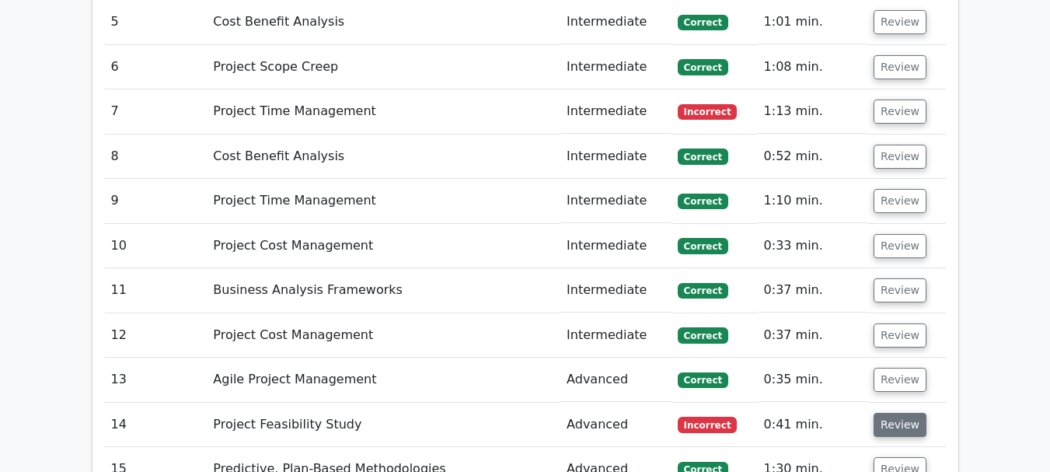
click at [909, 413] on button "Review" at bounding box center [900, 425] width 53 height 24
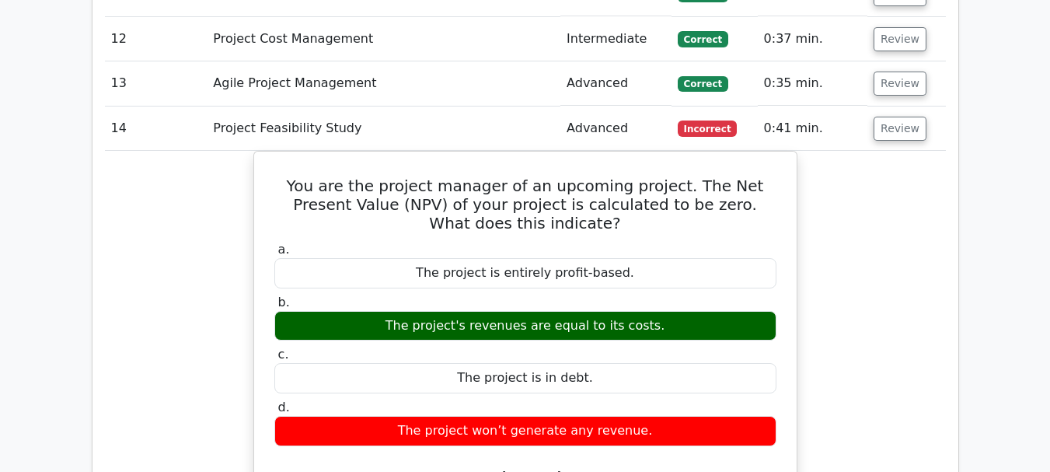
scroll to position [2335, 0]
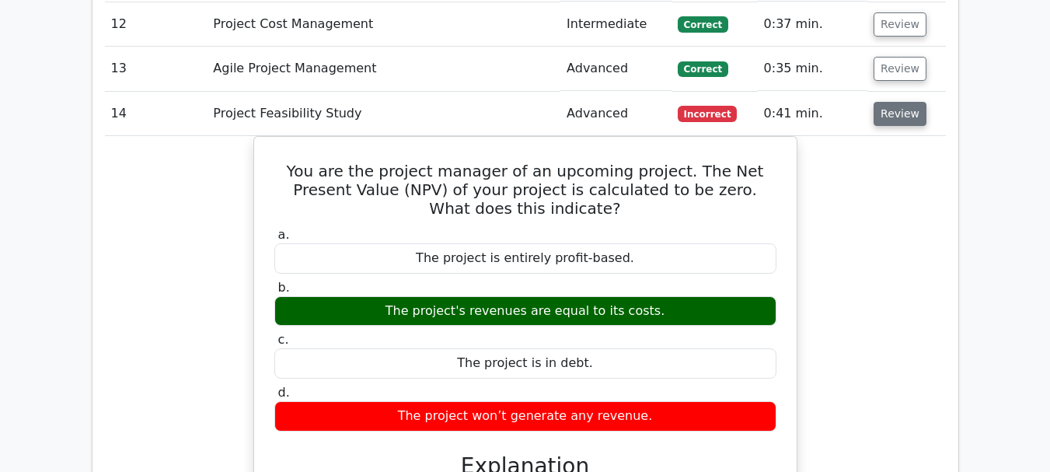
click at [903, 102] on button "Review" at bounding box center [900, 114] width 53 height 24
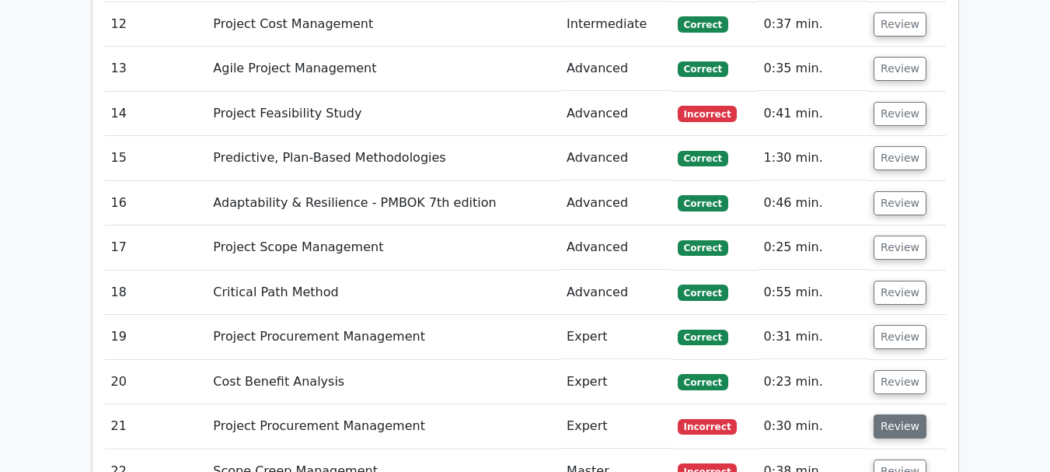
click at [905, 414] on button "Review" at bounding box center [900, 426] width 53 height 24
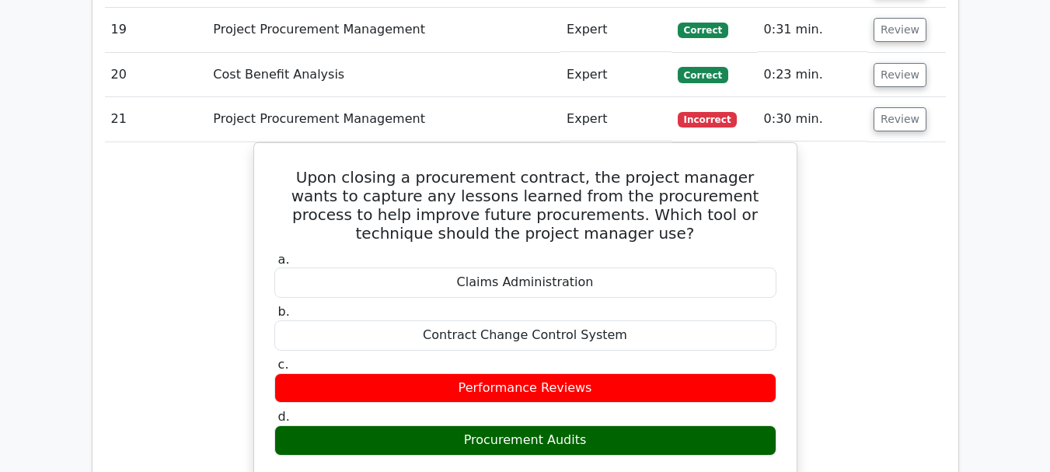
scroll to position [2677, 0]
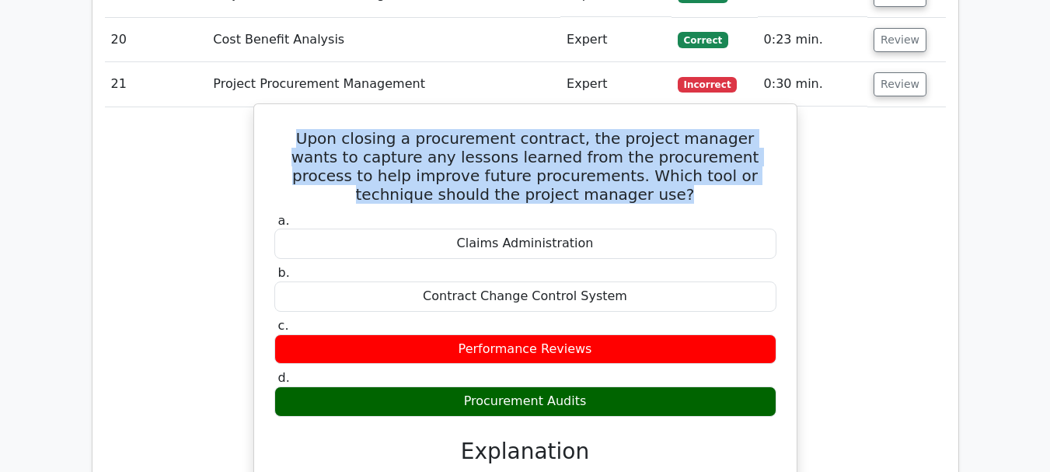
drag, startPoint x: 287, startPoint y: 81, endPoint x: 618, endPoint y: 145, distance: 337.3
click at [618, 145] on h5 "Upon closing a procurement contract, the project manager wants to capture any l…" at bounding box center [525, 166] width 505 height 75
copy h5 "Upon closing a procurement contract, the project manager wants to capture any l…"
drag, startPoint x: 464, startPoint y: 291, endPoint x: 588, endPoint y: 298, distance: 123.8
click at [588, 334] on div "Performance Reviews" at bounding box center [525, 349] width 502 height 30
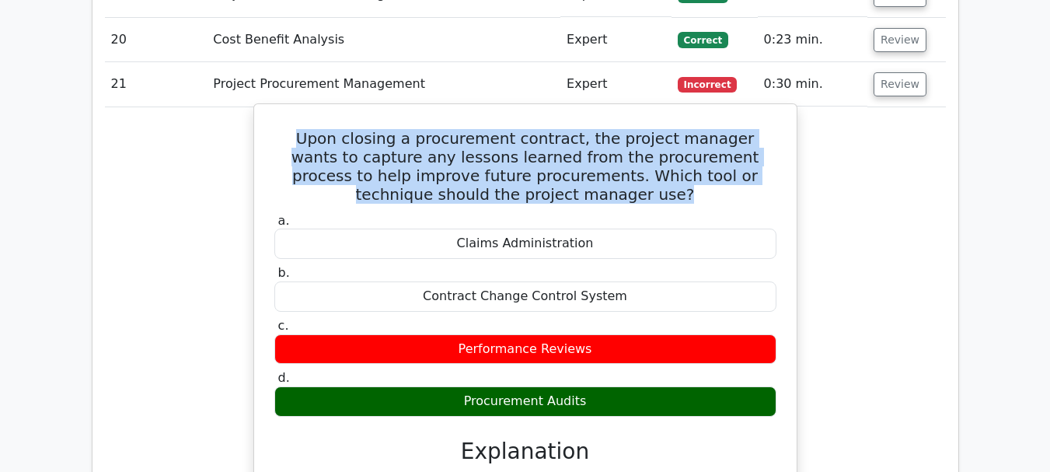
copy div "Performance Reviews"
drag, startPoint x: 469, startPoint y: 344, endPoint x: 584, endPoint y: 348, distance: 115.1
click at [584, 386] on div "Procurement Audits" at bounding box center [525, 401] width 502 height 30
copy div "Procurement Audits"
drag, startPoint x: 465, startPoint y: 187, endPoint x: 588, endPoint y: 201, distance: 124.3
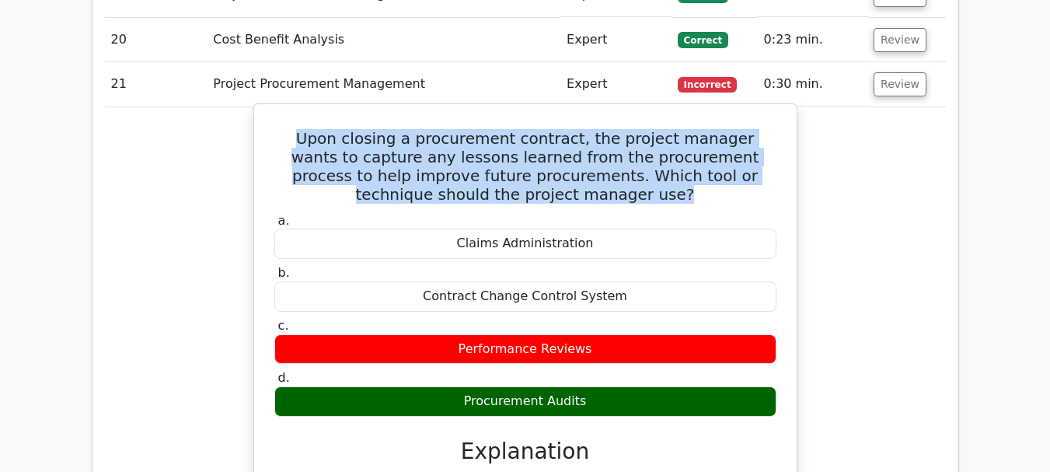
click at [588, 228] on div "Claims Administration" at bounding box center [525, 243] width 502 height 30
copy div "Claims Administration"
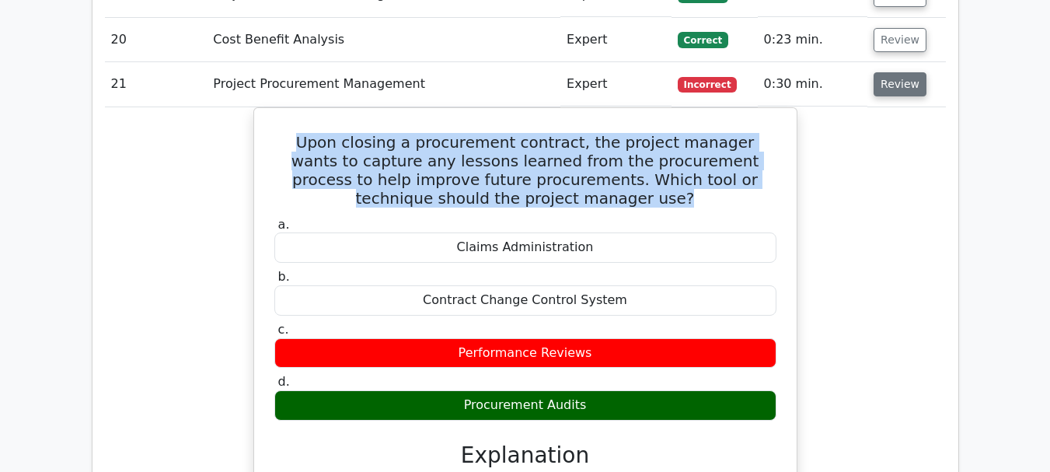
click at [895, 72] on button "Review" at bounding box center [900, 84] width 53 height 24
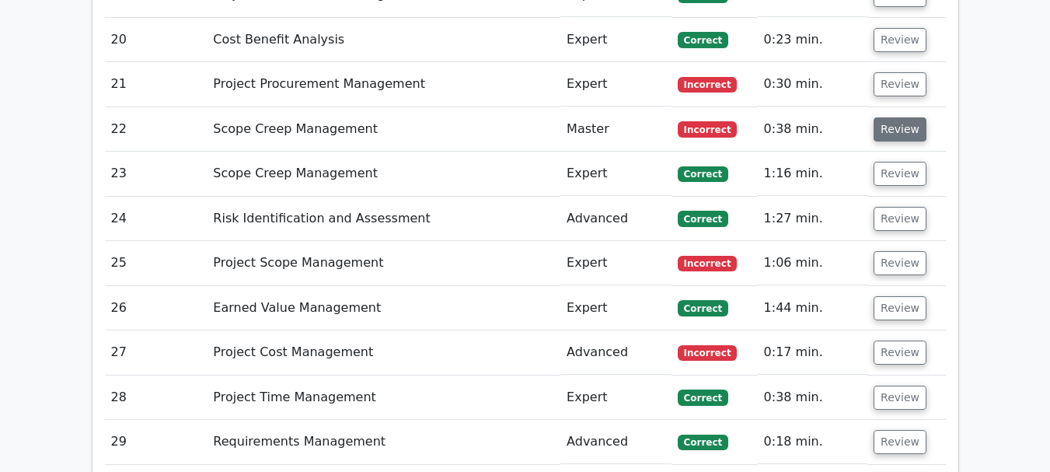
click at [896, 117] on button "Review" at bounding box center [900, 129] width 53 height 24
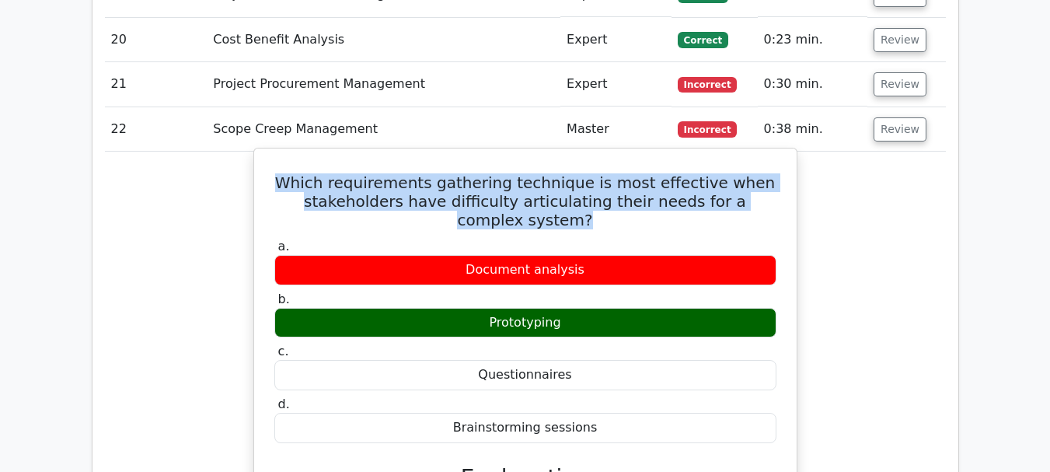
drag, startPoint x: 303, startPoint y: 124, endPoint x: 567, endPoint y: 165, distance: 266.5
click at [567, 173] on h5 "Which requirements gathering technique is most effective when stakeholders have…" at bounding box center [525, 201] width 505 height 56
copy h5 "Which requirements gathering technique is most effective when stakeholders have…"
drag, startPoint x: 472, startPoint y: 215, endPoint x: 586, endPoint y: 215, distance: 114.2
click at [586, 255] on div "Document analysis" at bounding box center [525, 270] width 502 height 30
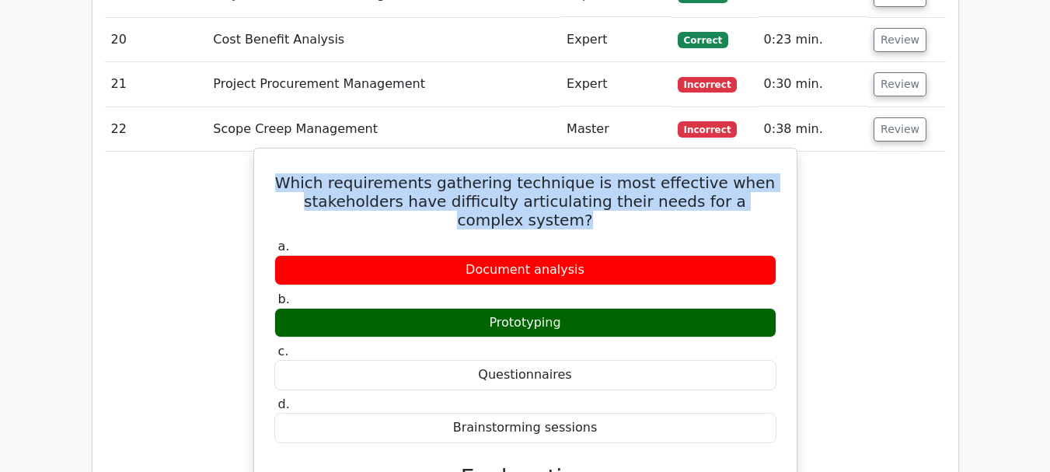
copy div "Document analysis"
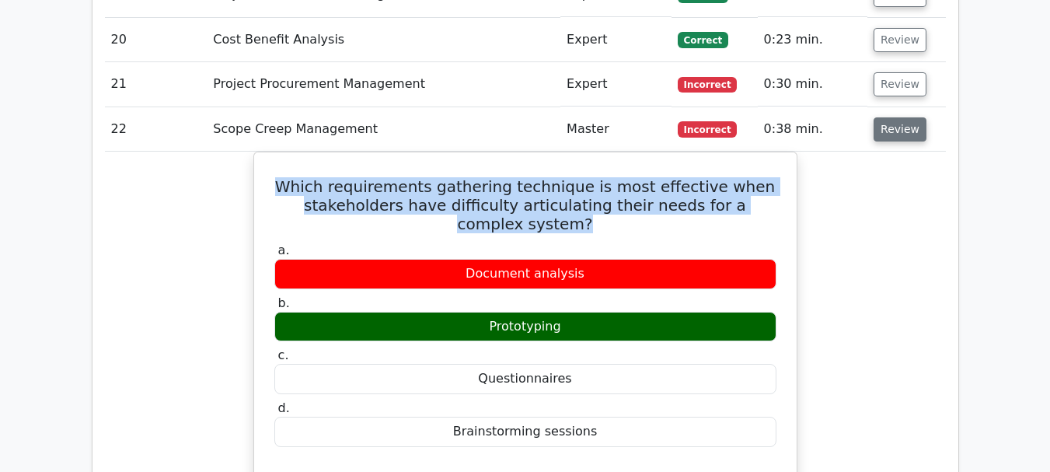
click at [884, 117] on button "Review" at bounding box center [900, 129] width 53 height 24
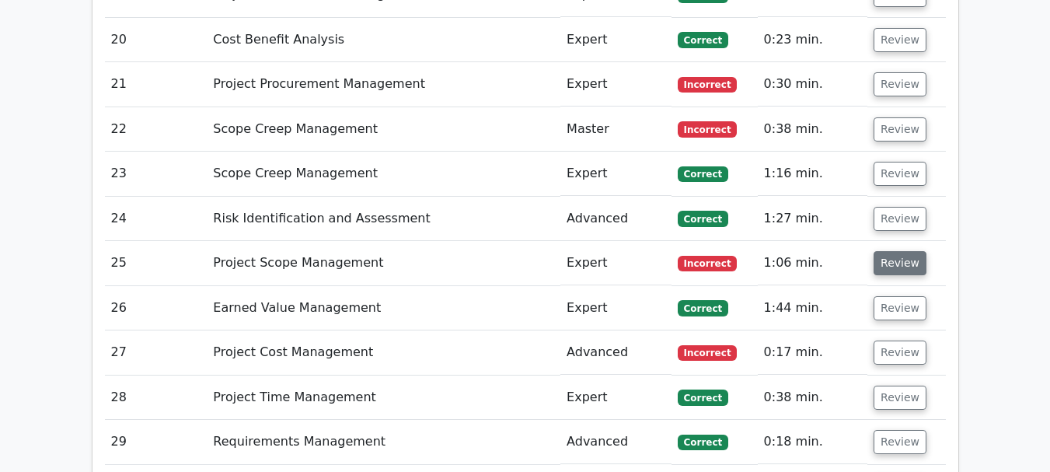
click at [904, 251] on button "Review" at bounding box center [900, 263] width 53 height 24
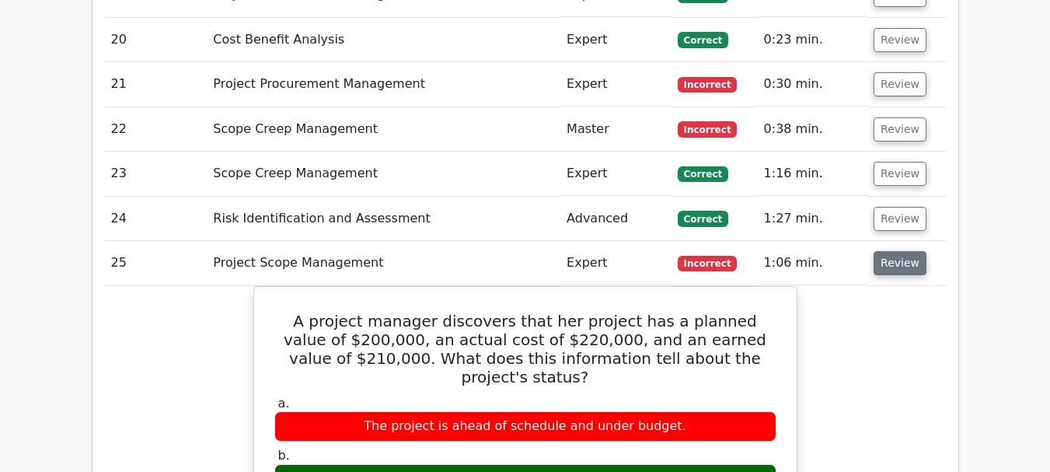
click at [904, 251] on button "Review" at bounding box center [900, 263] width 53 height 24
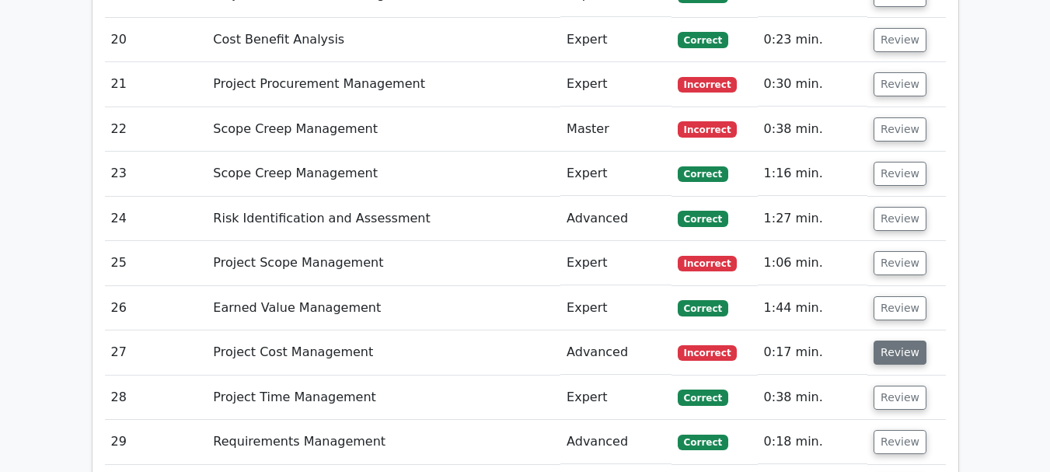
click at [896, 340] on button "Review" at bounding box center [900, 352] width 53 height 24
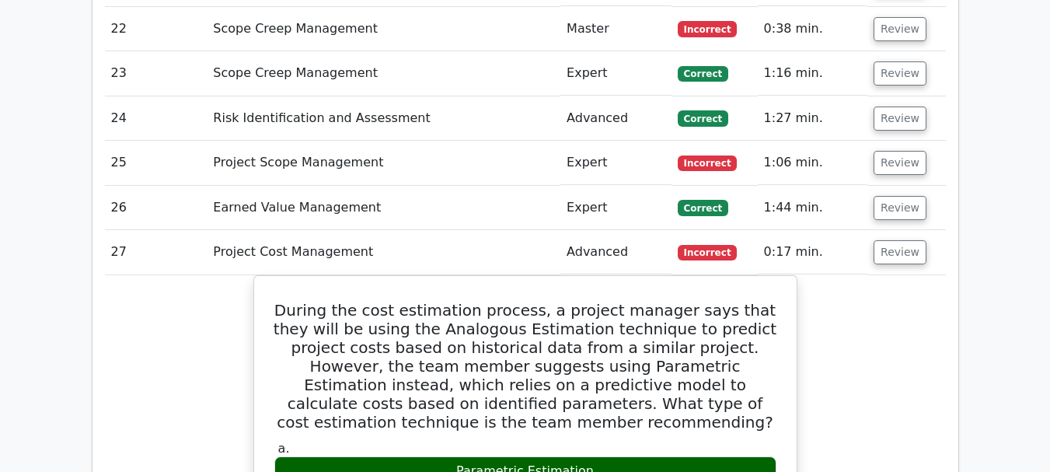
scroll to position [2863, 0]
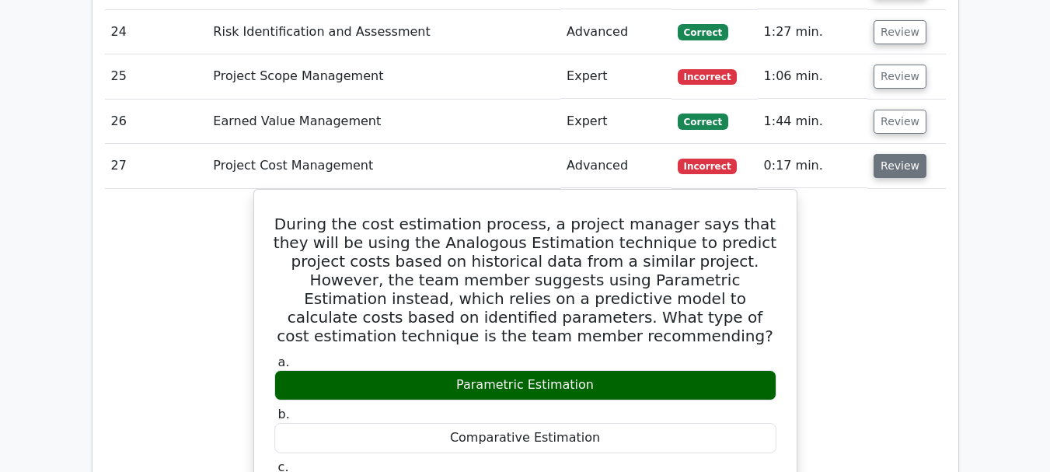
click at [898, 154] on button "Review" at bounding box center [900, 166] width 53 height 24
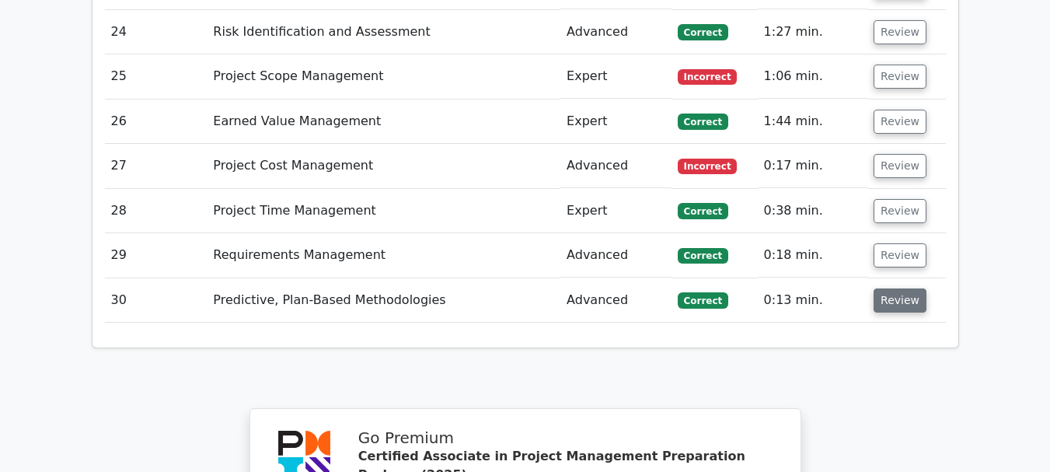
click at [898, 288] on button "Review" at bounding box center [900, 300] width 53 height 24
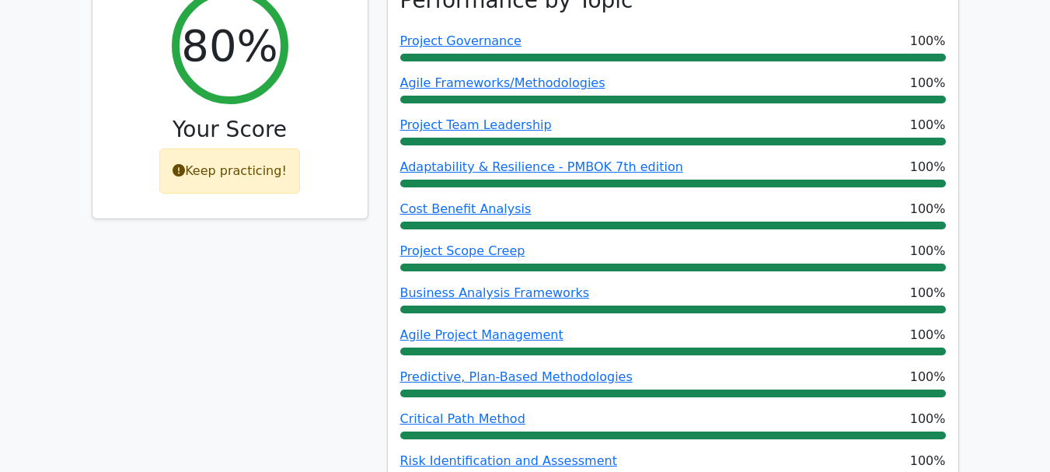
scroll to position [0, 0]
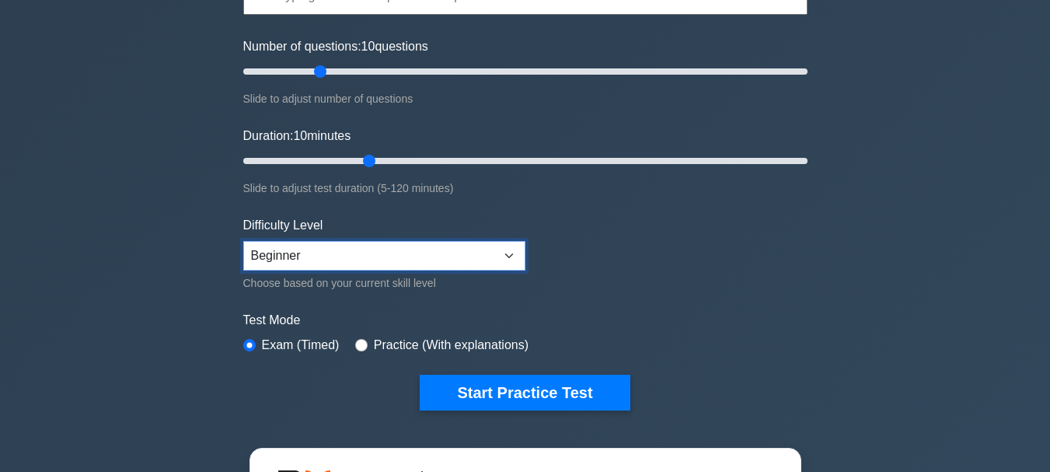
click at [369, 255] on select "Beginner Intermediate Expert" at bounding box center [384, 256] width 282 height 30
select select "expert"
click at [243, 241] on select "Beginner Intermediate Expert" at bounding box center [384, 256] width 282 height 30
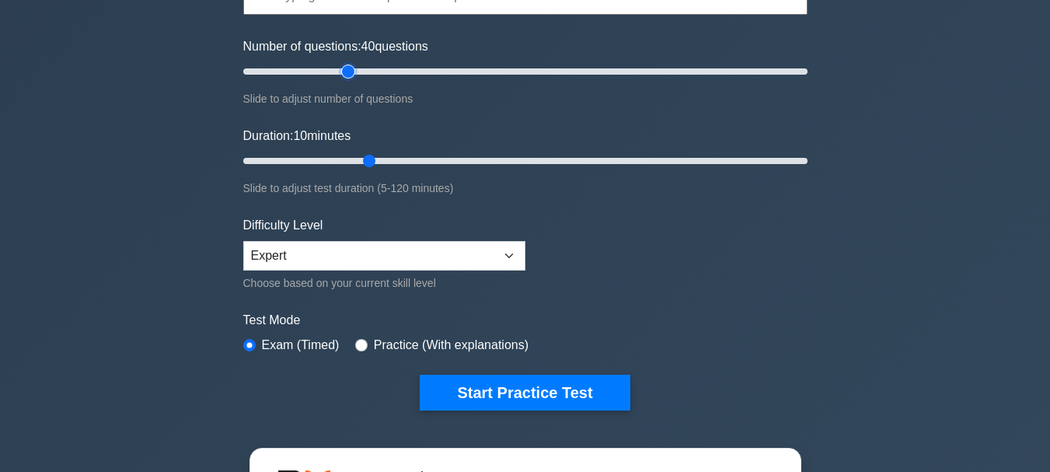
click at [346, 69] on input "Number of questions: 40 questions" at bounding box center [525, 71] width 564 height 19
click at [335, 70] on input "Number of questions: 40 questions" at bounding box center [525, 71] width 564 height 19
click at [324, 72] on input "Number of questions: 35 questions" at bounding box center [525, 71] width 564 height 19
click at [310, 72] on input "Number of questions: 30 questions" at bounding box center [525, 71] width 564 height 19
type input "20"
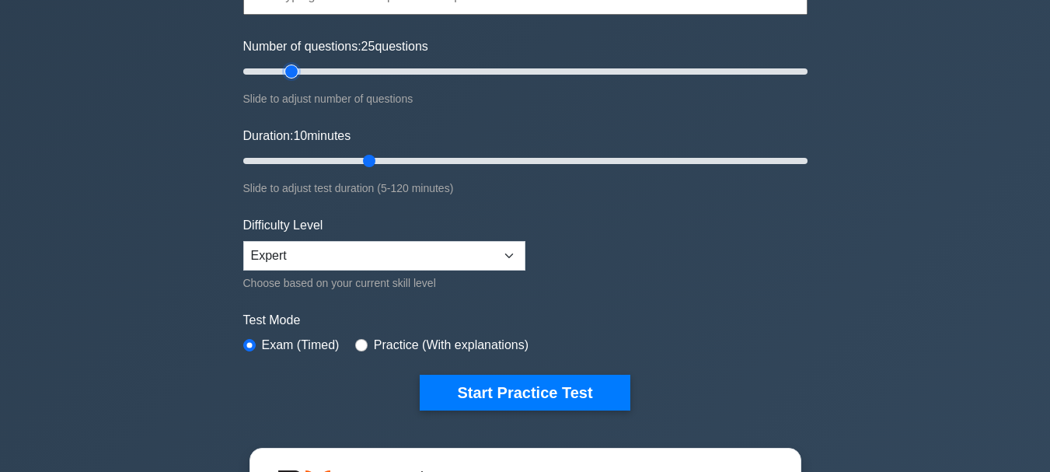
click at [298, 72] on input "Number of questions: 25 questions" at bounding box center [525, 71] width 564 height 19
click at [397, 161] on input "Duration: 35 minutes" at bounding box center [525, 161] width 564 height 19
click at [387, 161] on input "Duration: 35 minutes" at bounding box center [525, 161] width 564 height 19
click at [382, 161] on input "Duration: 35 minutes" at bounding box center [525, 161] width 564 height 19
click at [380, 161] on input "Duration: 35 minutes" at bounding box center [525, 161] width 564 height 19
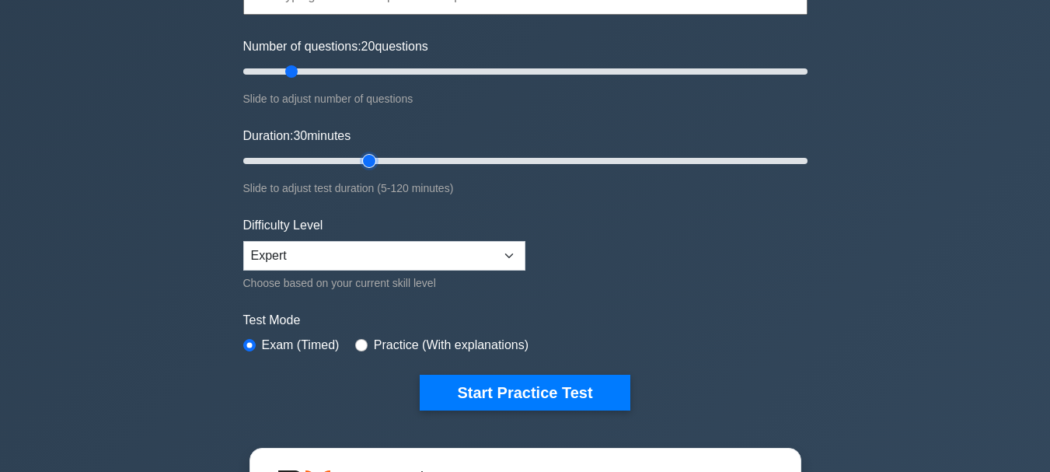
click at [361, 159] on input "Duration: 30 minutes" at bounding box center [525, 161] width 564 height 19
click at [358, 159] on input "Duration: 30 minutes" at bounding box center [525, 161] width 564 height 19
click at [352, 160] on input "Duration: 30 minutes" at bounding box center [525, 161] width 564 height 19
click at [337, 160] on input "Duration: 25 minutes" at bounding box center [525, 161] width 564 height 19
type input "20"
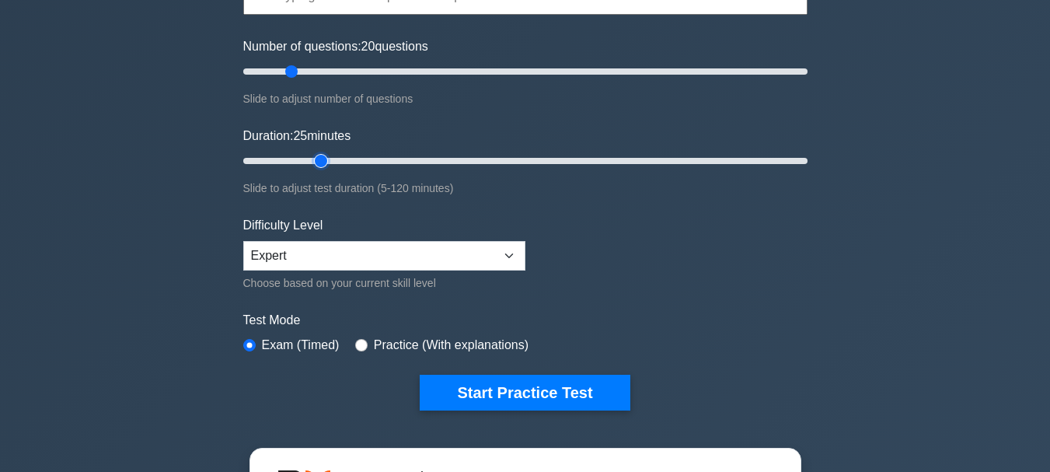
click at [331, 160] on input "Duration: 25 minutes" at bounding box center [525, 161] width 564 height 19
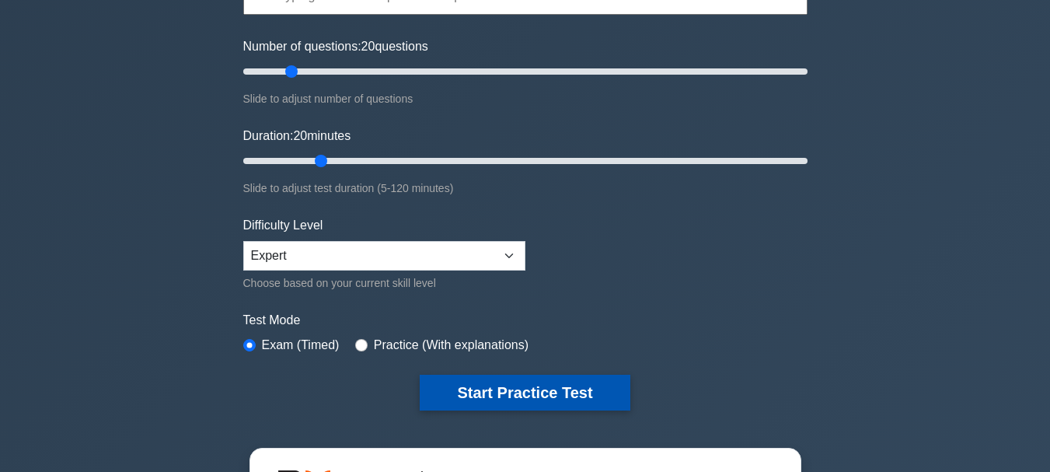
click at [535, 385] on button "Start Practice Test" at bounding box center [525, 393] width 210 height 36
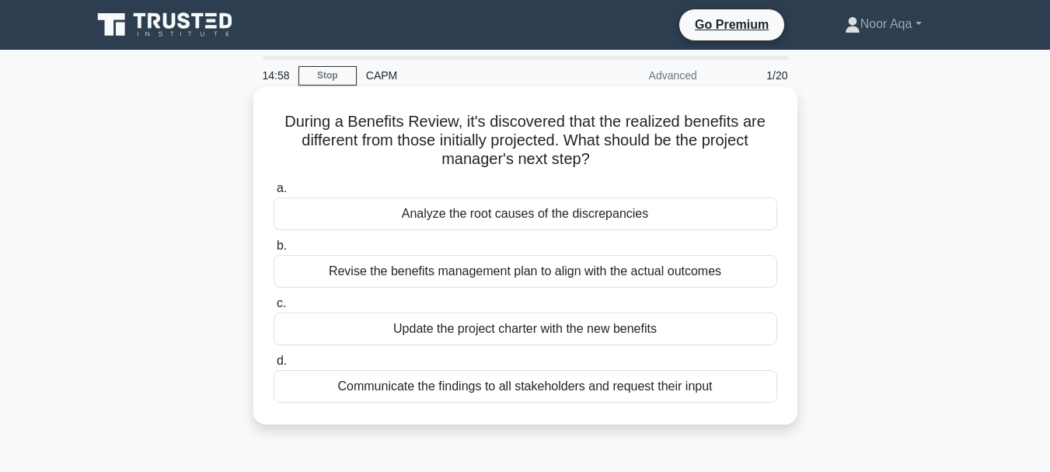
click at [471, 215] on div "Analyze the root causes of the discrepancies" at bounding box center [526, 213] width 504 height 33
click at [274, 194] on input "a. Analyze the root causes of the discrepancies" at bounding box center [274, 188] width 0 height 10
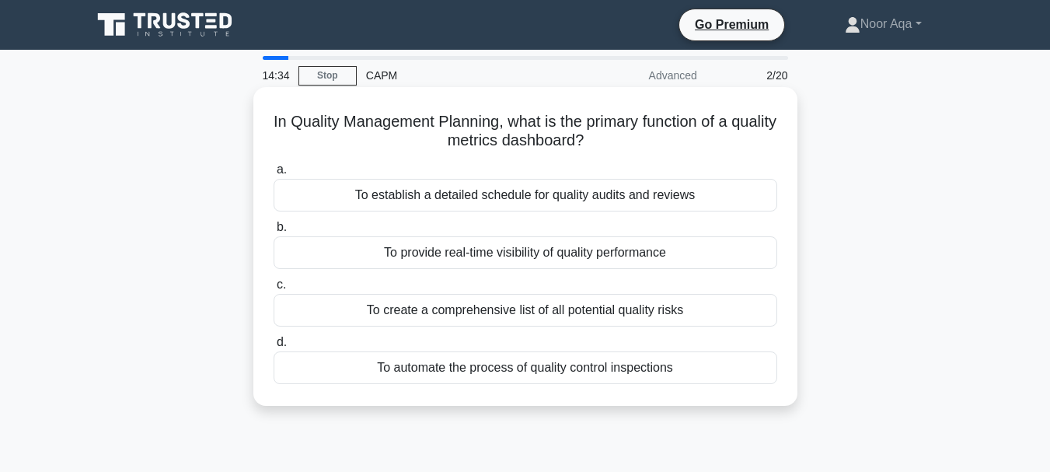
click at [456, 193] on div "To establish a detailed schedule for quality audits and reviews" at bounding box center [526, 195] width 504 height 33
click at [274, 175] on input "a. To establish a detailed schedule for quality audits and reviews" at bounding box center [274, 170] width 0 height 10
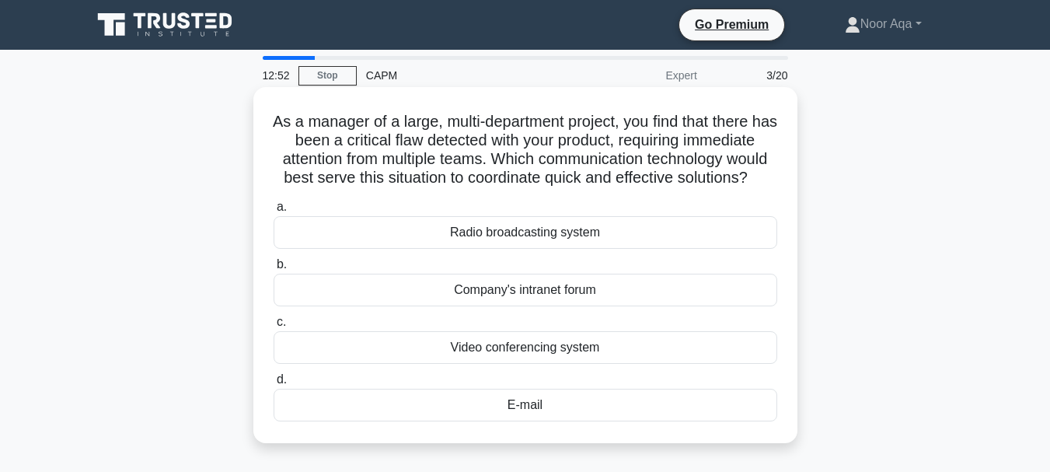
click at [520, 364] on div "Video conferencing system" at bounding box center [526, 347] width 504 height 33
click at [274, 327] on input "c. Video conferencing system" at bounding box center [274, 322] width 0 height 10
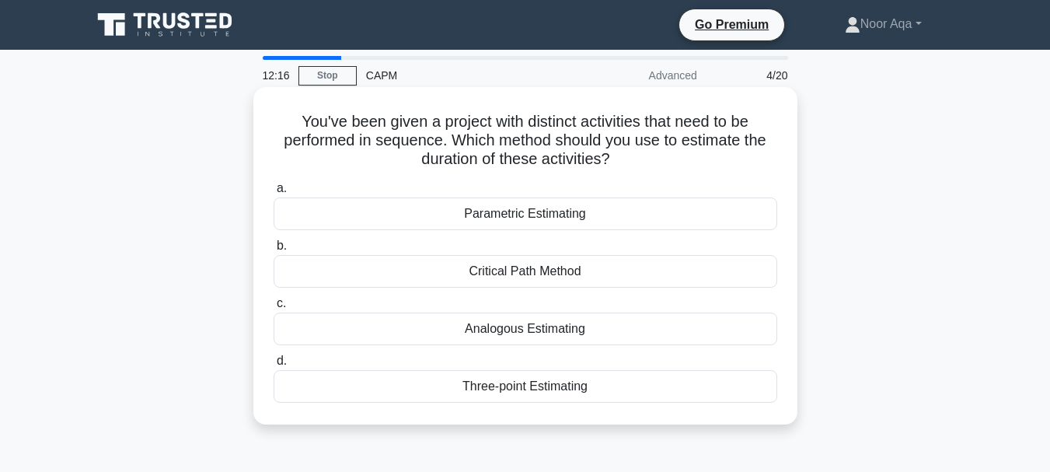
click at [514, 267] on div "Critical Path Method" at bounding box center [526, 271] width 504 height 33
click at [274, 251] on input "b. Critical Path Method" at bounding box center [274, 246] width 0 height 10
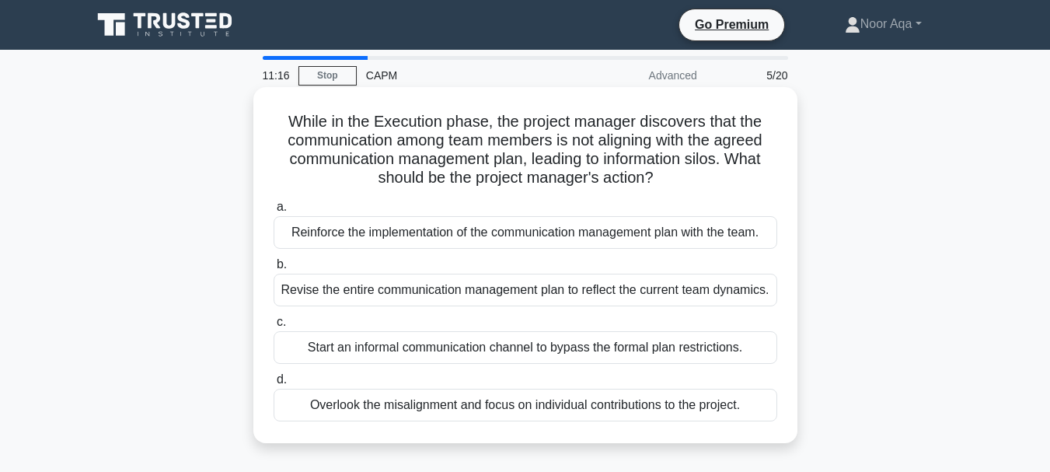
click at [445, 291] on div "Revise the entire communication management plan to reflect the current team dyn…" at bounding box center [526, 290] width 504 height 33
click at [274, 270] on input "b. Revise the entire communication management plan to reflect the current team …" at bounding box center [274, 265] width 0 height 10
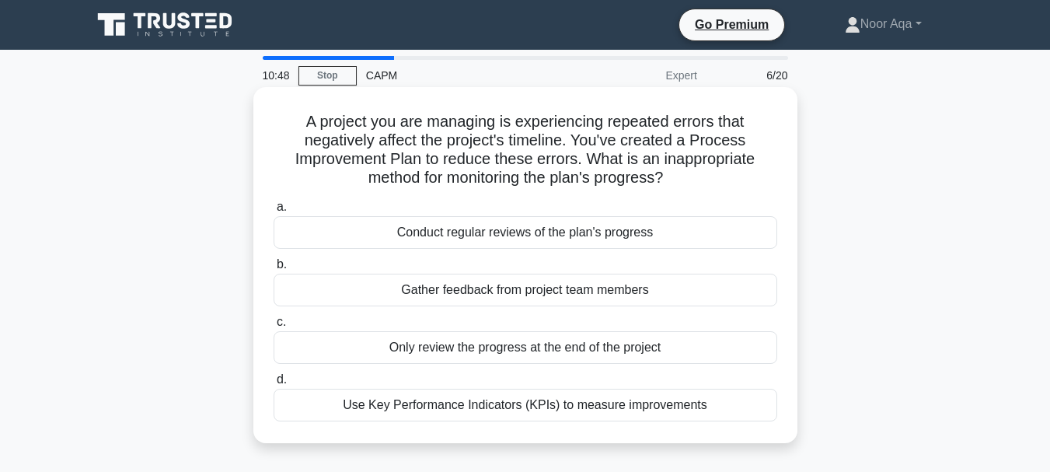
click at [542, 350] on div "Only review the progress at the end of the project" at bounding box center [526, 347] width 504 height 33
click at [274, 327] on input "c. Only review the progress at the end of the project" at bounding box center [274, 322] width 0 height 10
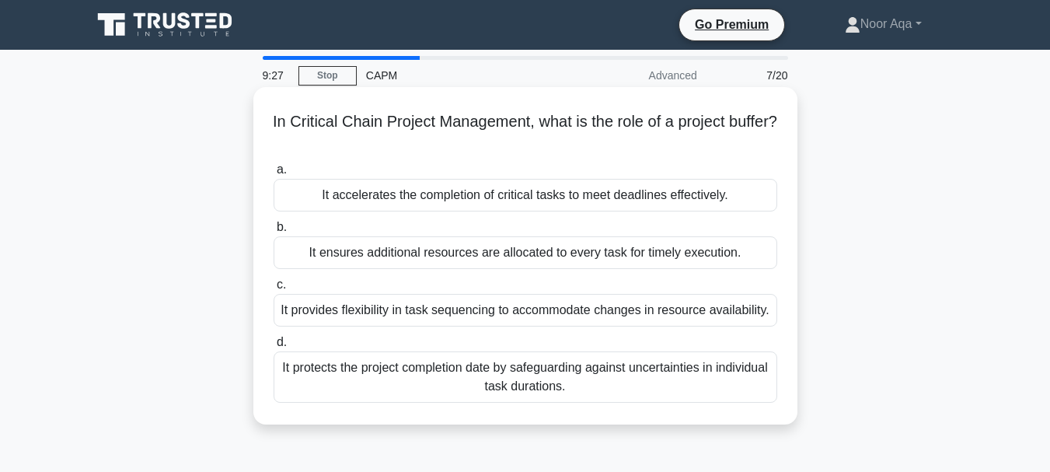
click at [510, 316] on div "It provides flexibility in task sequencing to accommodate changes in resource a…" at bounding box center [526, 310] width 504 height 33
click at [274, 290] on input "c. It provides flexibility in task sequencing to accommodate changes in resourc…" at bounding box center [274, 285] width 0 height 10
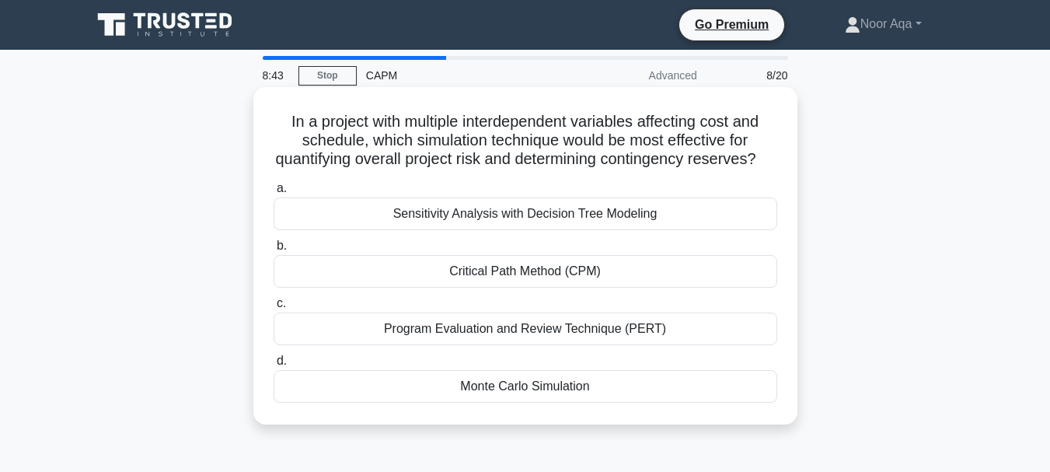
click at [470, 230] on div "Sensitivity Analysis with Decision Tree Modeling" at bounding box center [526, 213] width 504 height 33
click at [274, 194] on input "a. Sensitivity Analysis with Decision Tree Modeling" at bounding box center [274, 188] width 0 height 10
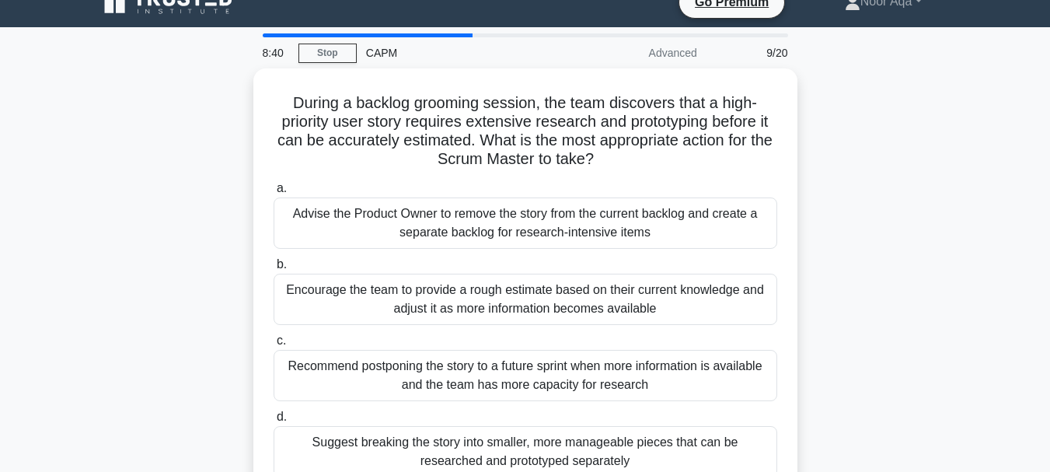
scroll to position [31, 0]
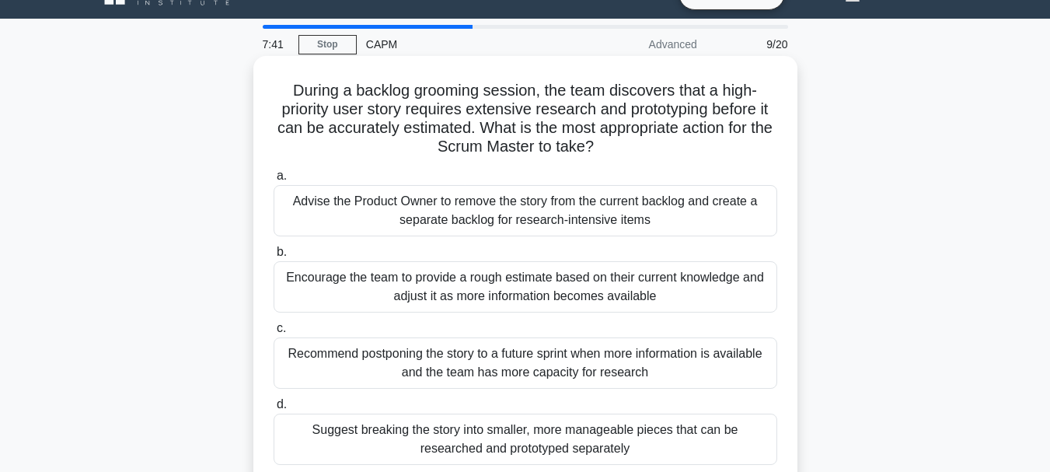
click at [612, 283] on div "Encourage the team to provide a rough estimate based on their current knowledge…" at bounding box center [526, 286] width 504 height 51
click at [274, 257] on input "b. Encourage the team to provide a rough estimate based on their current knowle…" at bounding box center [274, 252] width 0 height 10
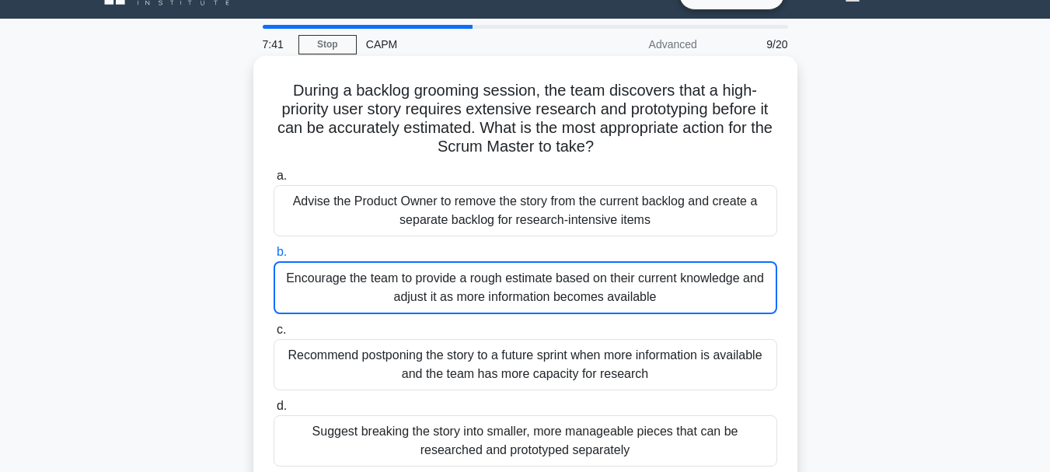
scroll to position [0, 0]
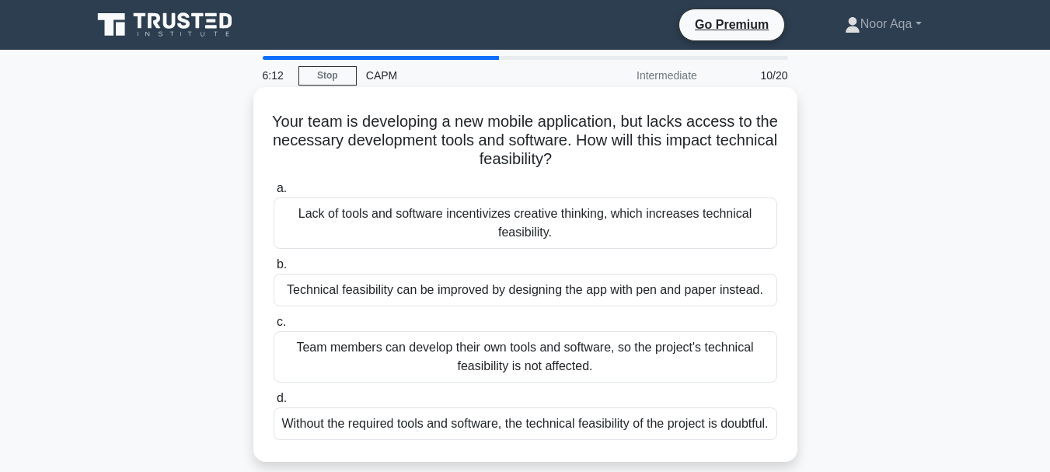
click at [529, 365] on div "Team members can develop their own tools and software, so the project's technic…" at bounding box center [526, 356] width 504 height 51
click at [274, 327] on input "c. Team members can develop their own tools and software, so the project's tech…" at bounding box center [274, 322] width 0 height 10
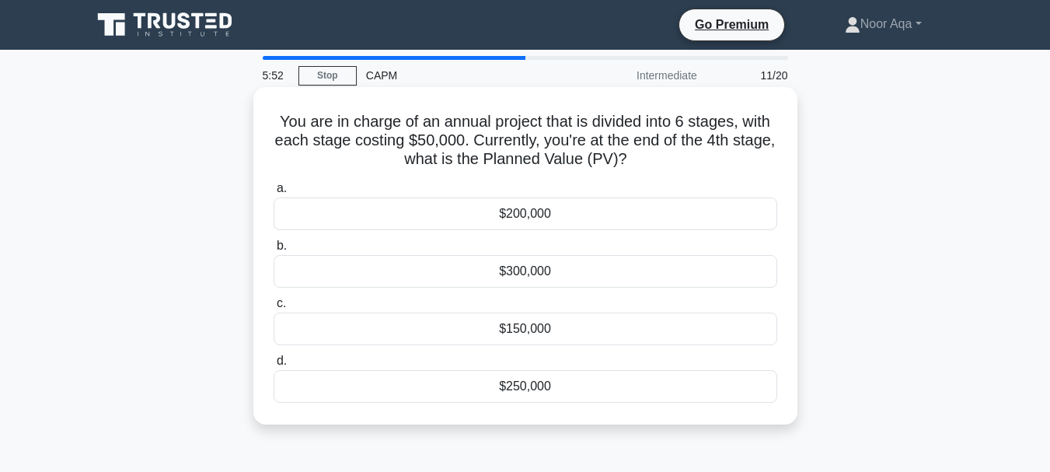
click at [521, 210] on div "$200,000" at bounding box center [526, 213] width 504 height 33
click at [274, 194] on input "a. $200,000" at bounding box center [274, 188] width 0 height 10
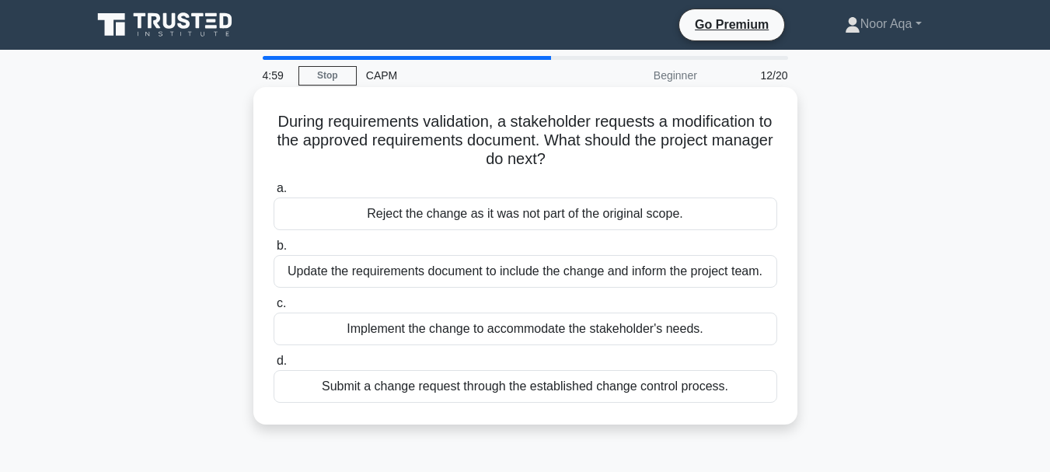
click at [501, 386] on div "Submit a change request through the established change control process." at bounding box center [526, 386] width 504 height 33
click at [274, 366] on input "d. Submit a change request through the established change control process." at bounding box center [274, 361] width 0 height 10
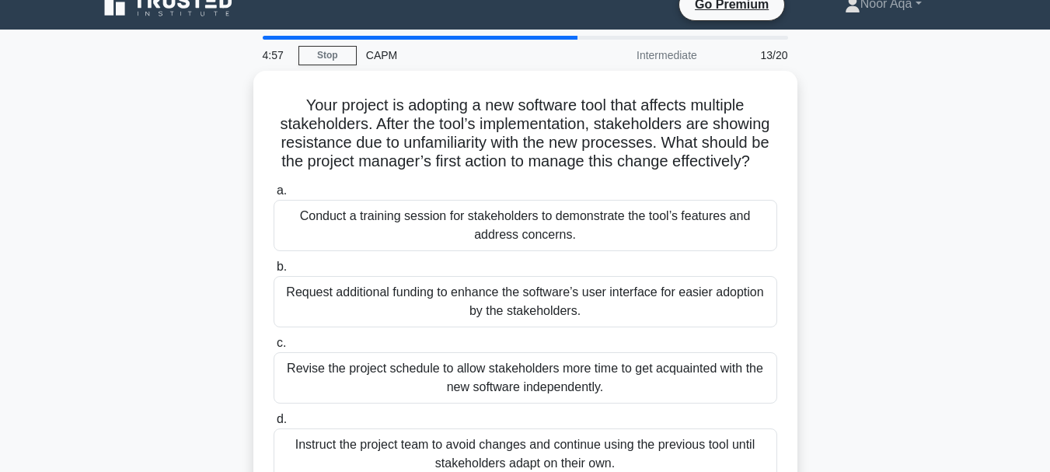
scroll to position [31, 0]
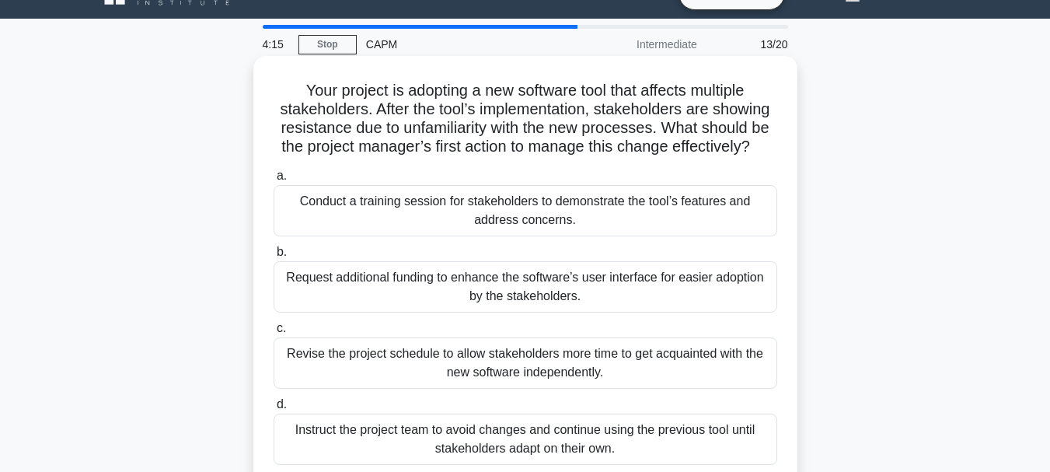
click at [480, 201] on div "Conduct a training session for stakeholders to demonstrate the tool’s features …" at bounding box center [526, 210] width 504 height 51
click at [274, 181] on input "a. Conduct a training session for stakeholders to demonstrate the tool’s featur…" at bounding box center [274, 176] width 0 height 10
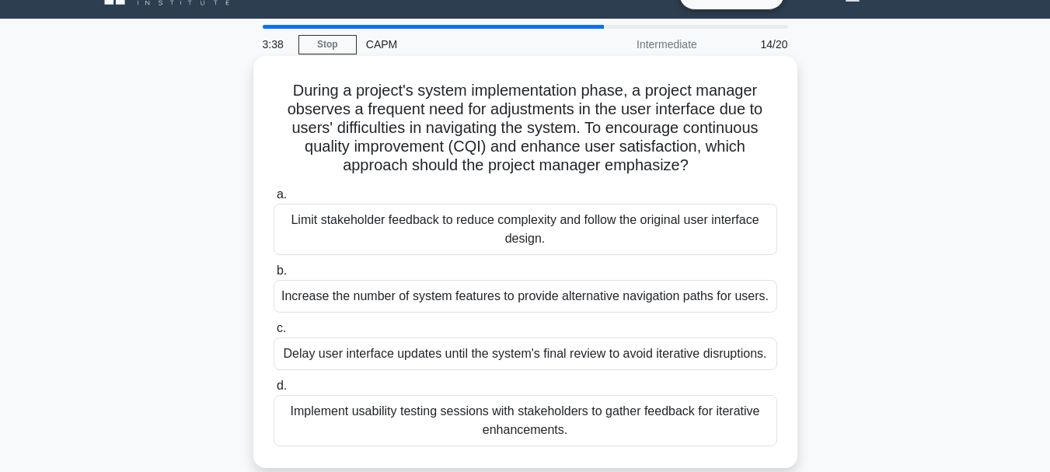
click at [671, 427] on div "Implement usability testing sessions with stakeholders to gather feedback for i…" at bounding box center [526, 420] width 504 height 51
click at [274, 391] on input "d. Implement usability testing sessions with stakeholders to gather feedback fo…" at bounding box center [274, 386] width 0 height 10
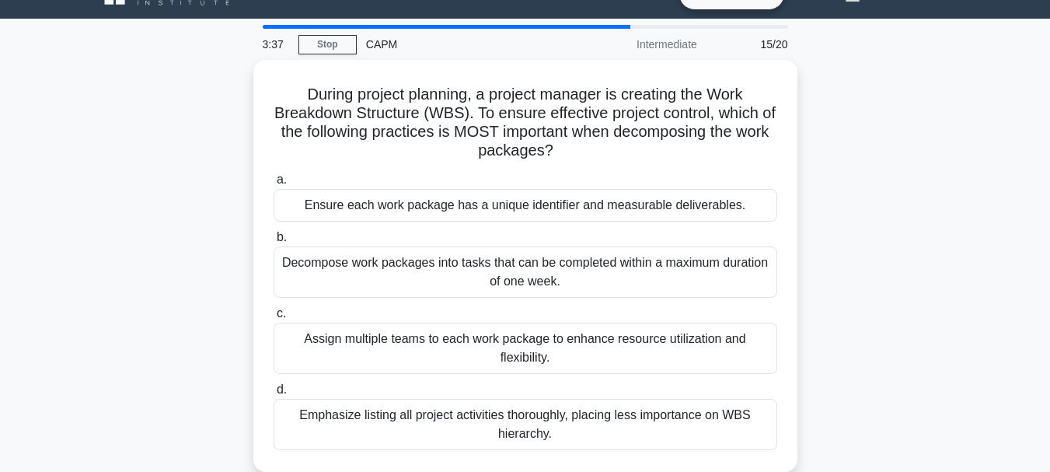
scroll to position [0, 0]
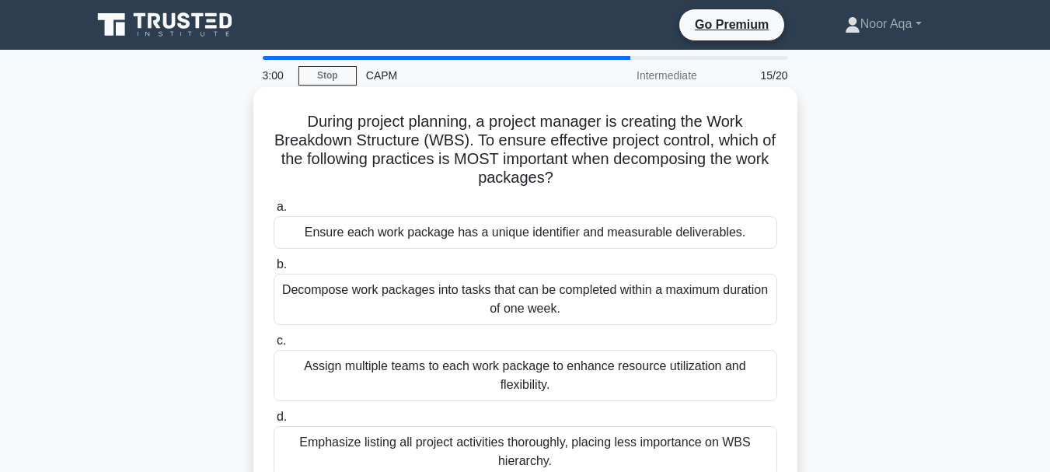
click at [535, 236] on div "Ensure each work package has a unique identifier and measurable deliverables." at bounding box center [526, 232] width 504 height 33
click at [274, 212] on input "a. Ensure each work package has a unique identifier and measurable deliverables." at bounding box center [274, 207] width 0 height 10
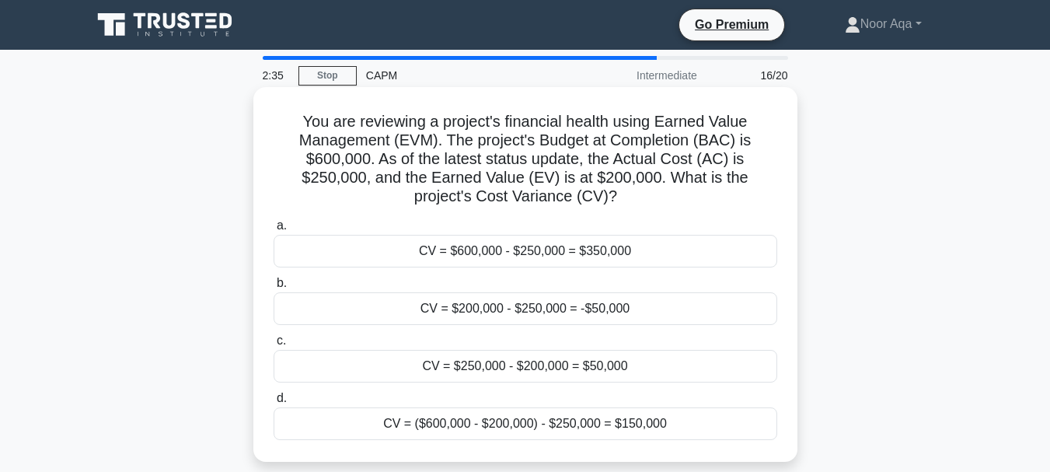
click at [574, 308] on div "CV = $200,000 - $250,000 = -$50,000" at bounding box center [526, 308] width 504 height 33
click at [274, 288] on input "b. CV = $200,000 - $250,000 = -$50,000" at bounding box center [274, 283] width 0 height 10
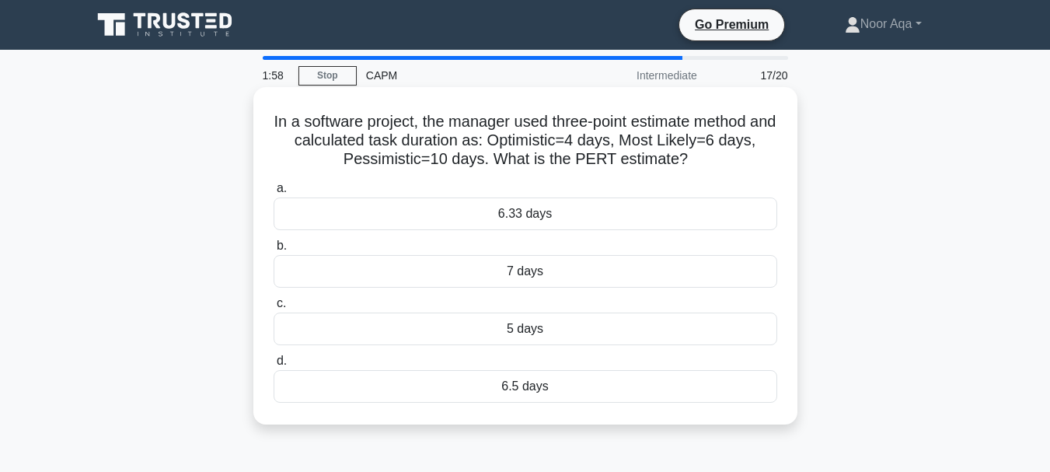
click at [521, 325] on div "5 days" at bounding box center [526, 328] width 504 height 33
click at [274, 309] on input "c. 5 days" at bounding box center [274, 303] width 0 height 10
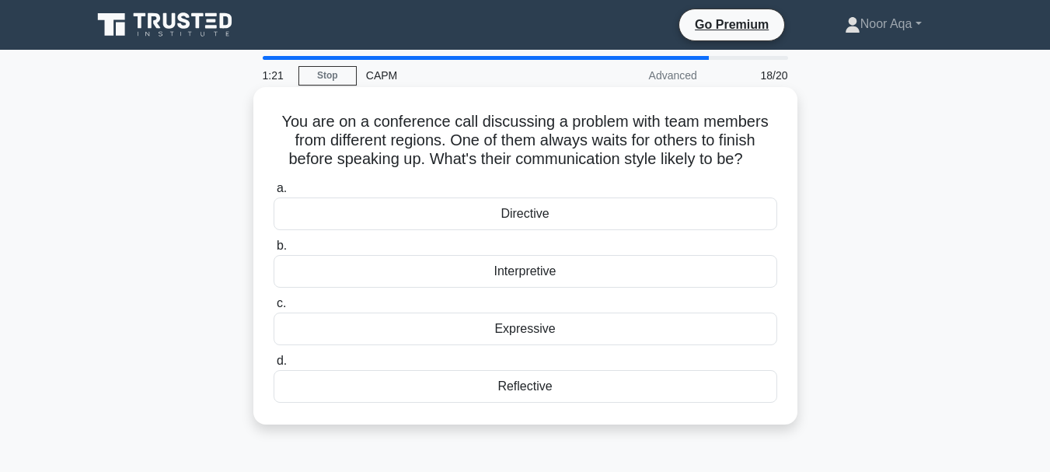
click at [526, 385] on div "Reflective" at bounding box center [526, 386] width 504 height 33
click at [274, 366] on input "d. Reflective" at bounding box center [274, 361] width 0 height 10
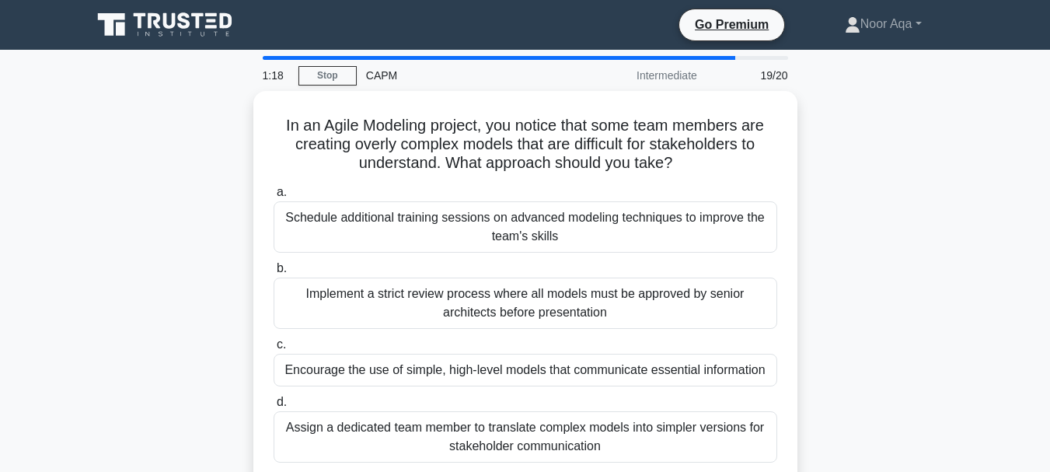
scroll to position [31, 0]
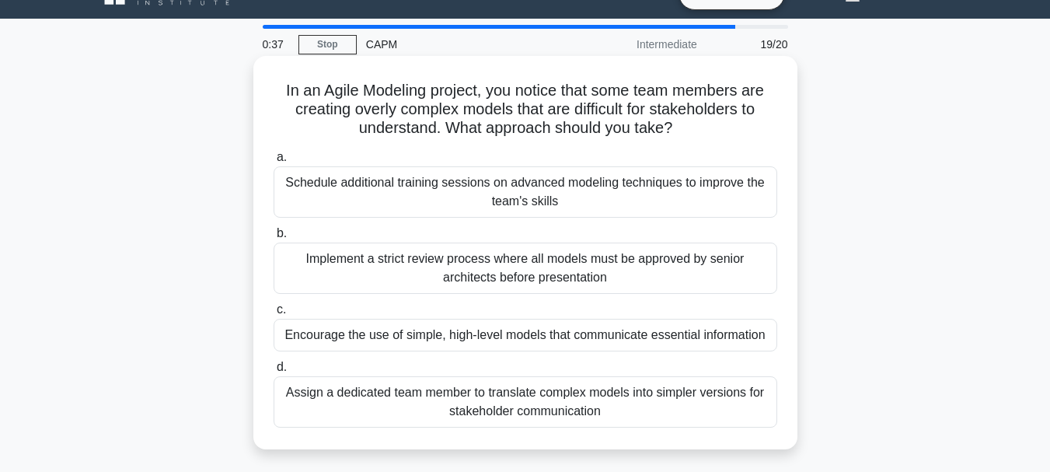
click at [480, 327] on div "Encourage the use of simple, high-level models that communicate essential infor…" at bounding box center [526, 335] width 504 height 33
click at [274, 315] on input "c. Encourage the use of simple, high-level models that communicate essential in…" at bounding box center [274, 310] width 0 height 10
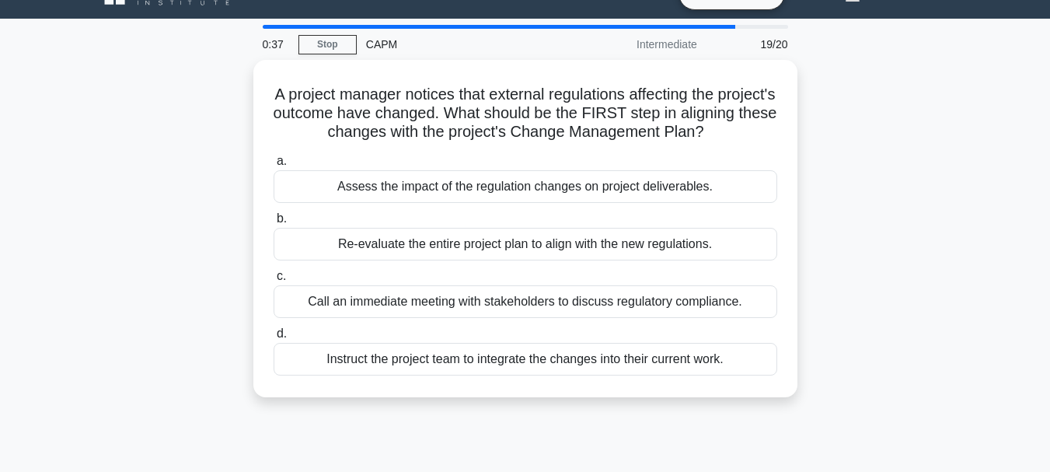
scroll to position [0, 0]
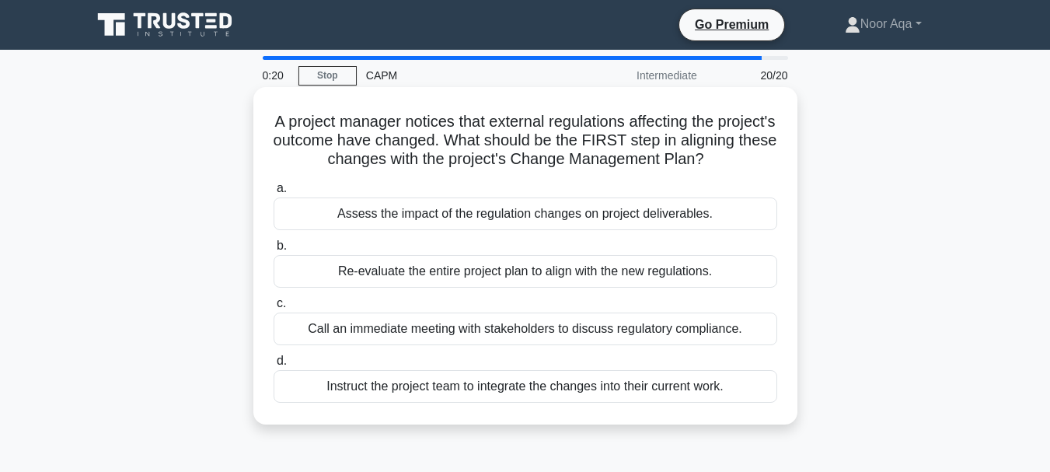
click at [439, 230] on div "Assess the impact of the regulation changes on project deliverables." at bounding box center [526, 213] width 504 height 33
click at [274, 194] on input "a. Assess the impact of the regulation changes on project deliverables." at bounding box center [274, 188] width 0 height 10
